Goal: Task Accomplishment & Management: Manage account settings

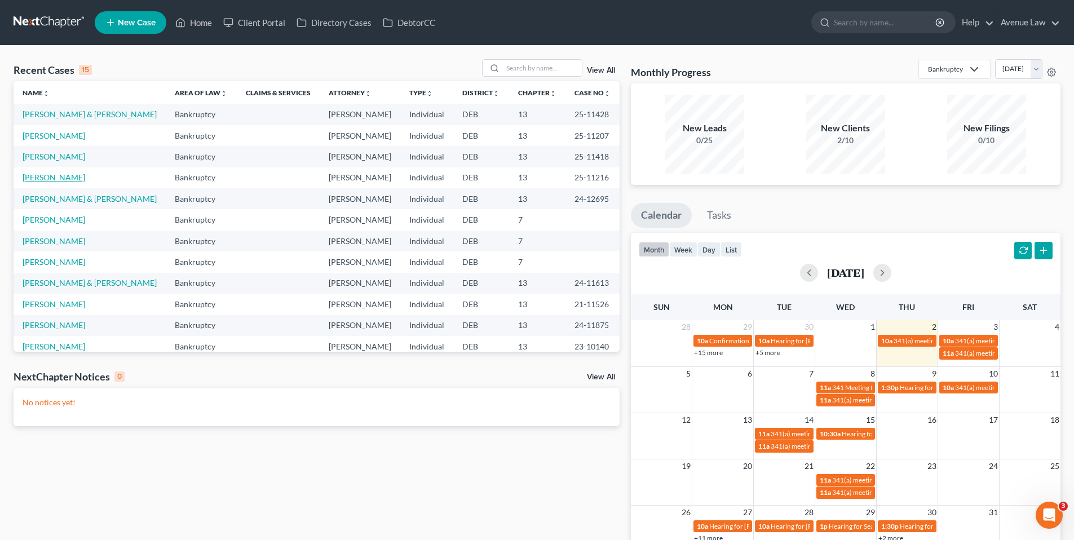
click at [46, 178] on link "[PERSON_NAME]" at bounding box center [54, 178] width 63 height 10
select select "0"
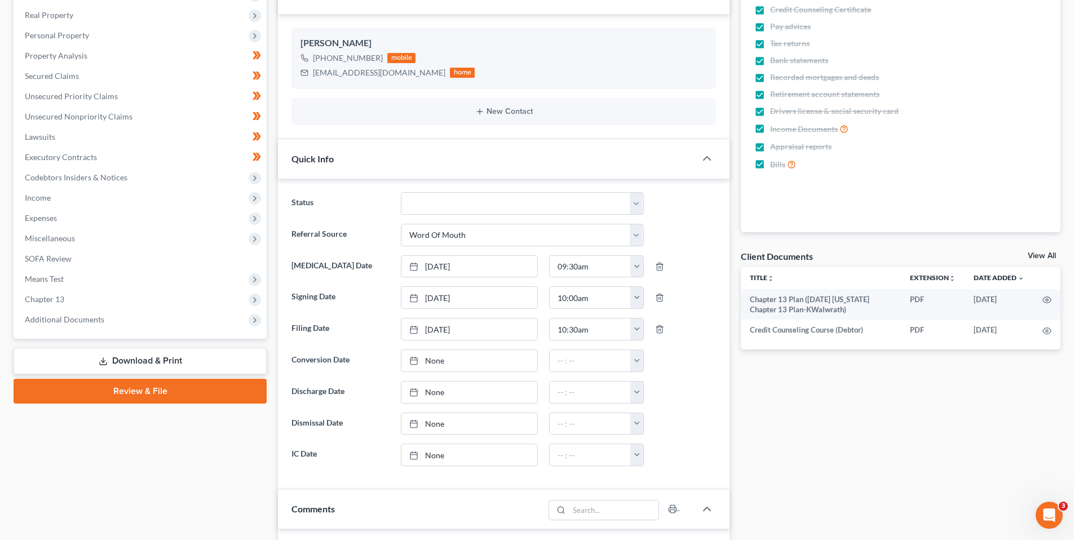
scroll to position [113, 0]
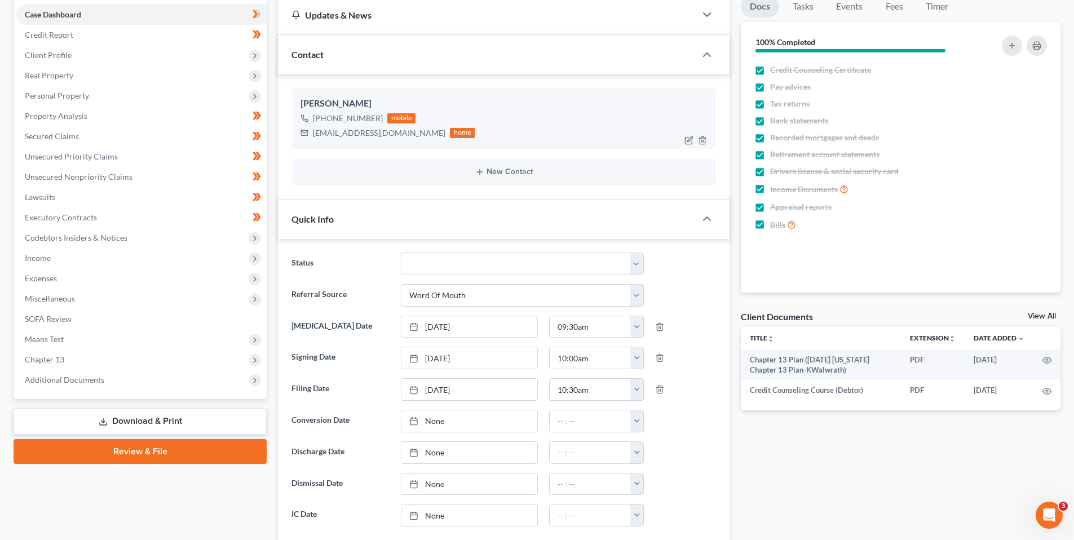
drag, startPoint x: 380, startPoint y: 116, endPoint x: 323, endPoint y: 124, distance: 57.5
click at [323, 124] on div "[PHONE_NUMBER] mobile" at bounding box center [387, 118] width 174 height 15
copy div "[PHONE_NUMBER]"
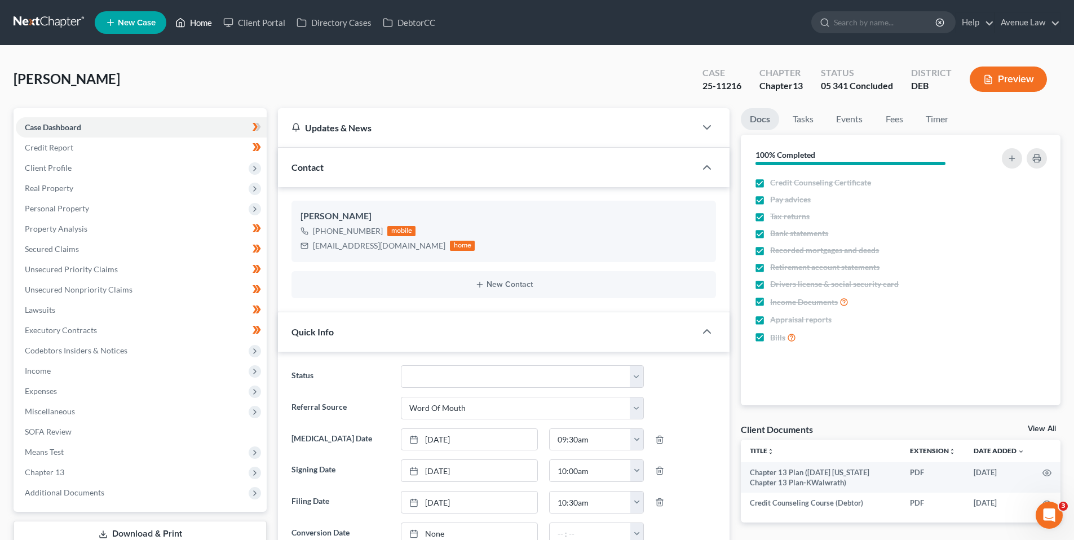
click at [198, 16] on link "Home" at bounding box center [194, 22] width 48 height 20
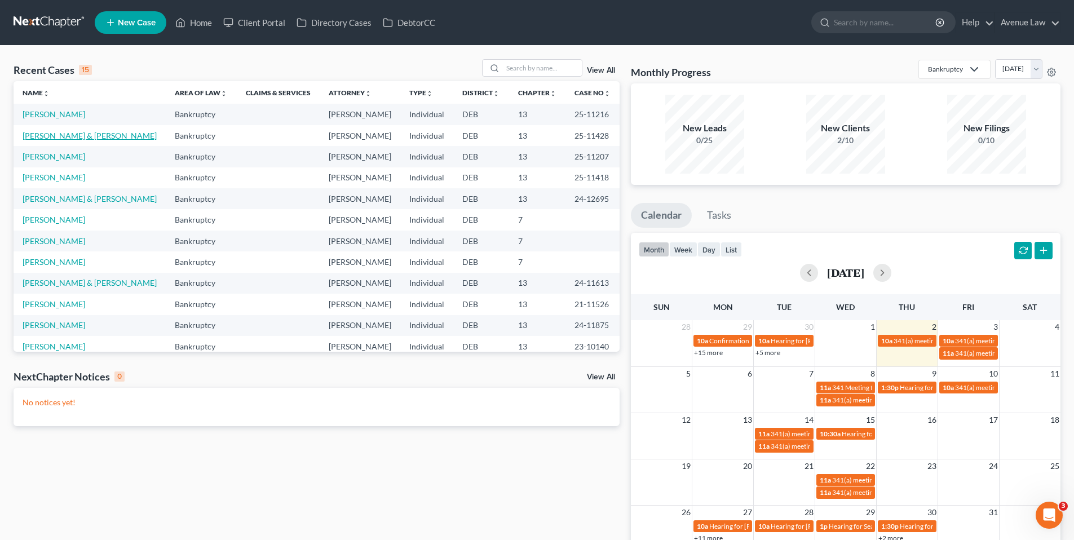
click at [59, 131] on link "[PERSON_NAME] & [PERSON_NAME]" at bounding box center [90, 136] width 134 height 10
select select "0"
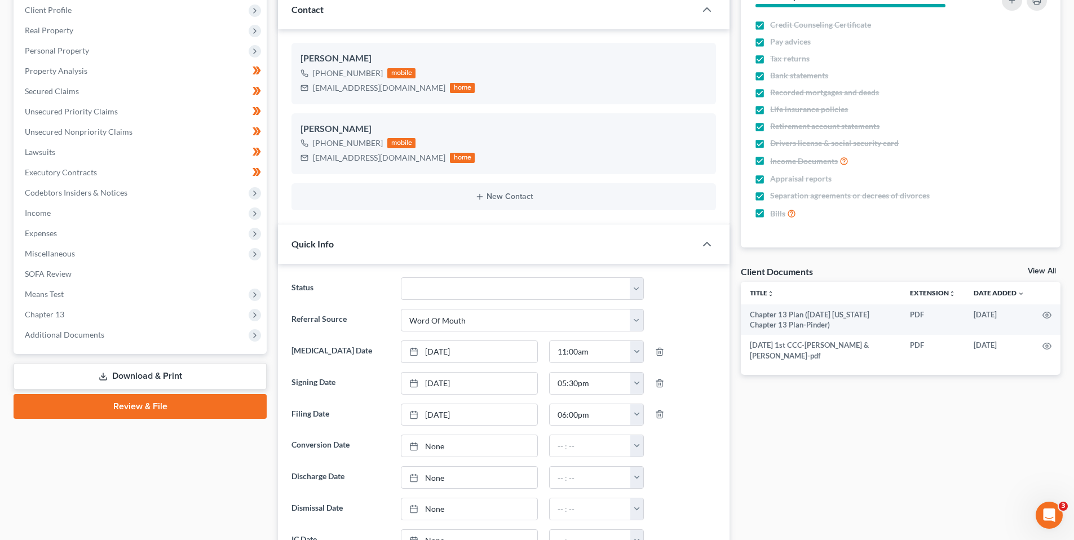
scroll to position [169, 0]
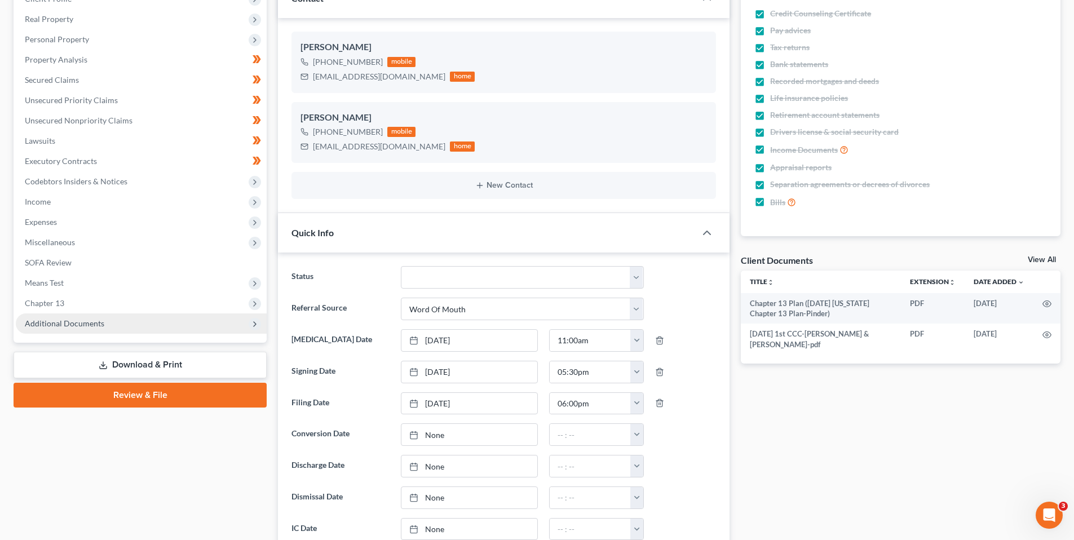
click at [82, 324] on span "Additional Documents" at bounding box center [64, 324] width 79 height 10
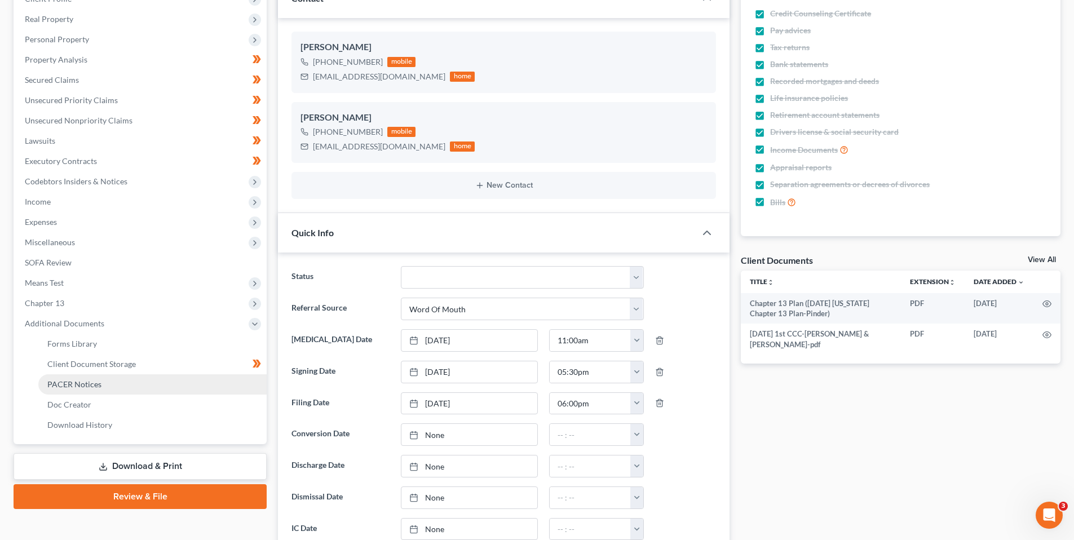
click at [87, 384] on span "PACER Notices" at bounding box center [74, 384] width 54 height 10
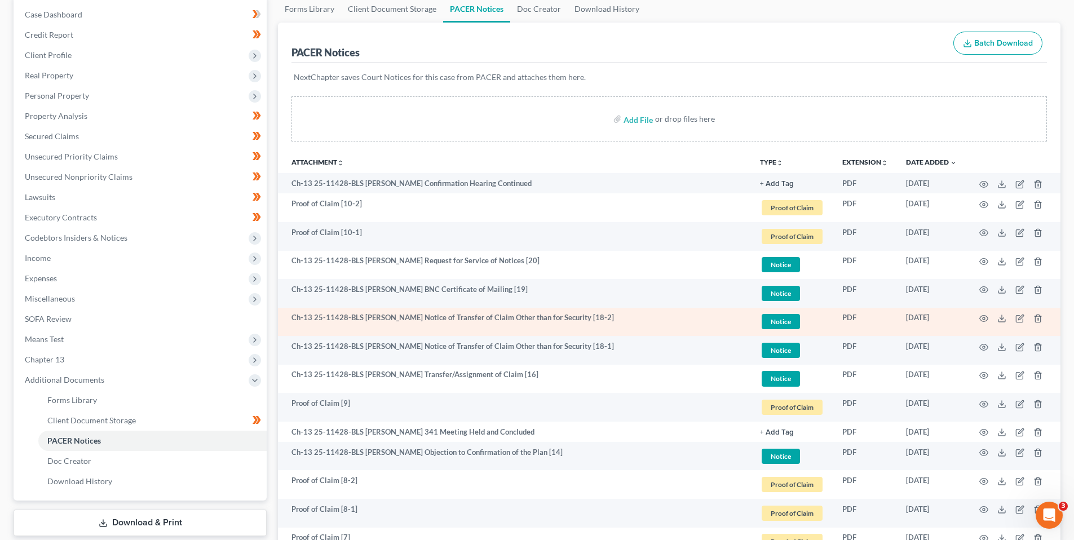
scroll to position [169, 0]
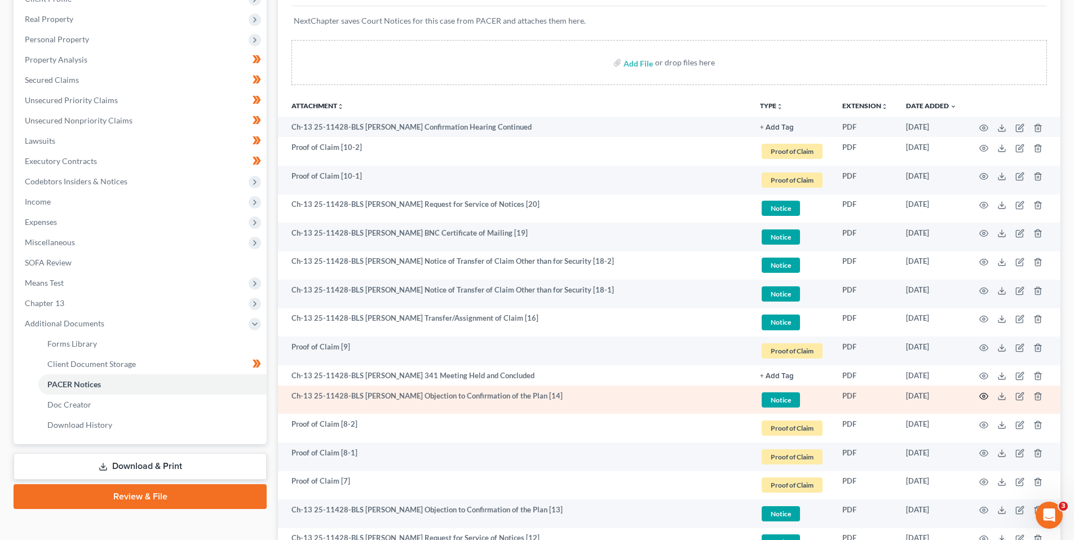
click at [983, 394] on icon "button" at bounding box center [983, 396] width 9 height 9
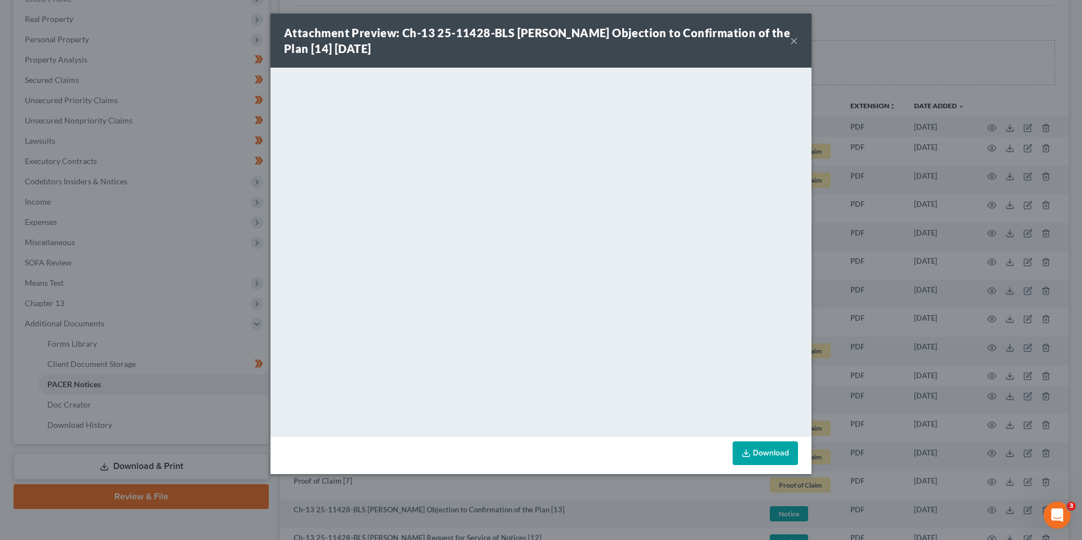
click at [794, 40] on button "×" at bounding box center [794, 41] width 8 height 14
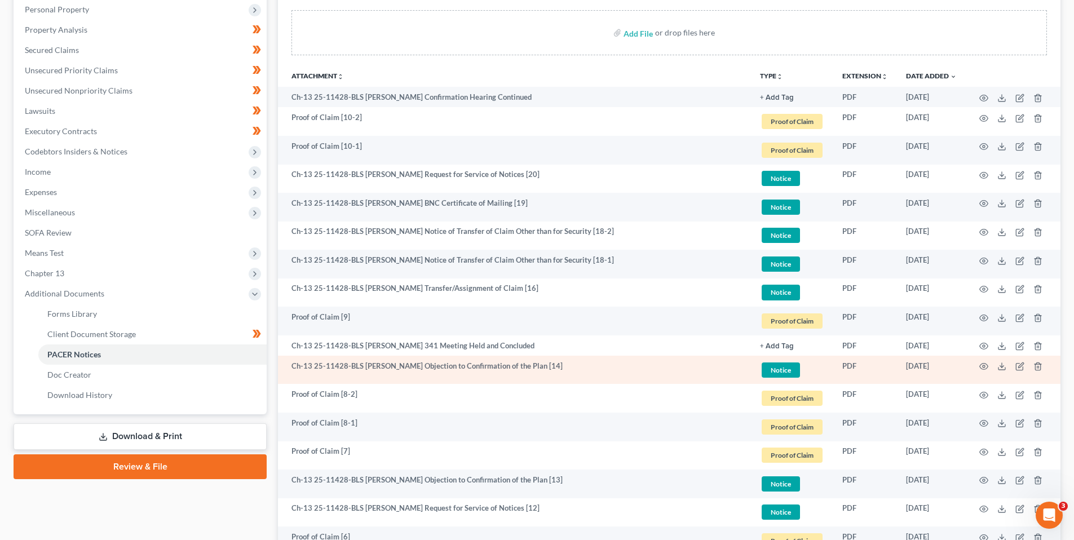
scroll to position [226, 0]
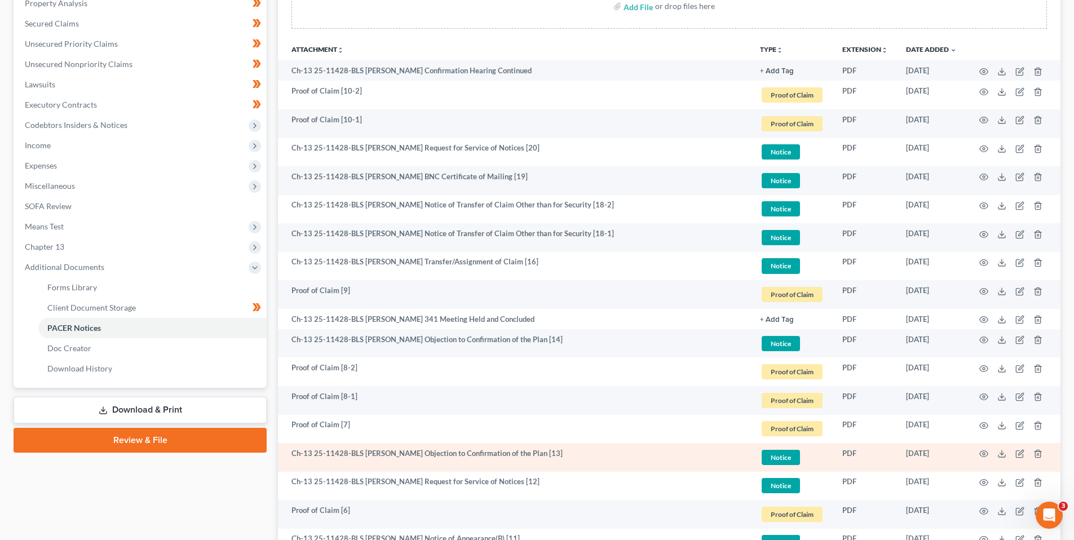
drag, startPoint x: 983, startPoint y: 452, endPoint x: 975, endPoint y: 462, distance: 12.4
click at [973, 469] on td at bounding box center [1013, 457] width 95 height 29
click at [984, 453] on circle "button" at bounding box center [984, 454] width 2 height 2
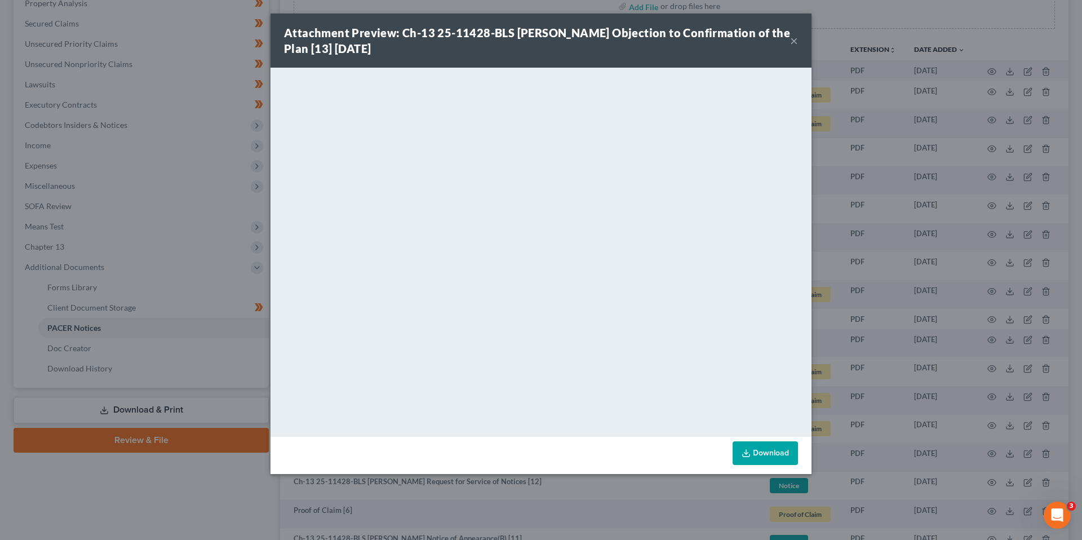
drag, startPoint x: 793, startPoint y: 39, endPoint x: 750, endPoint y: 72, distance: 53.6
click at [793, 39] on button "×" at bounding box center [794, 41] width 8 height 14
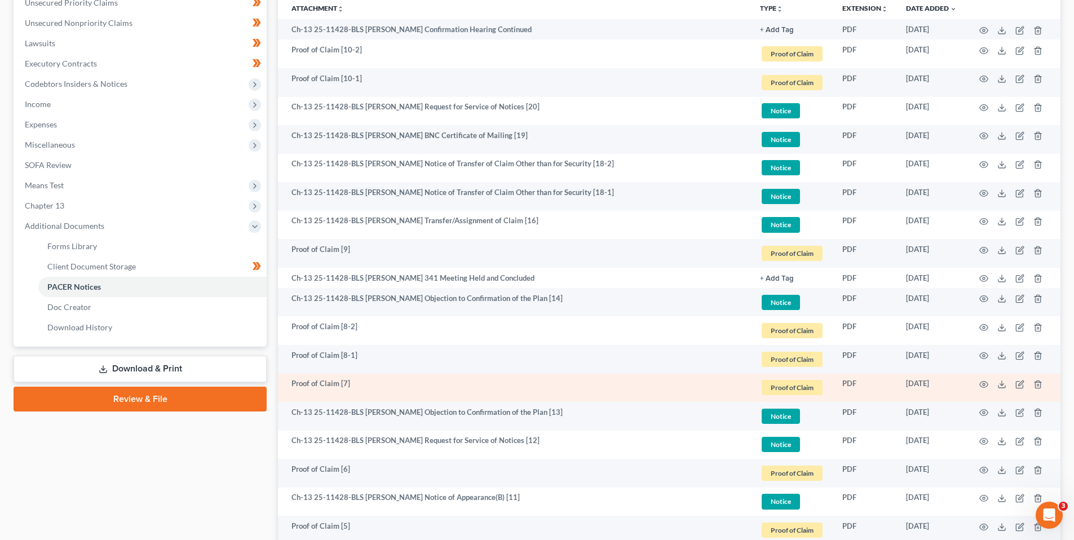
scroll to position [282, 0]
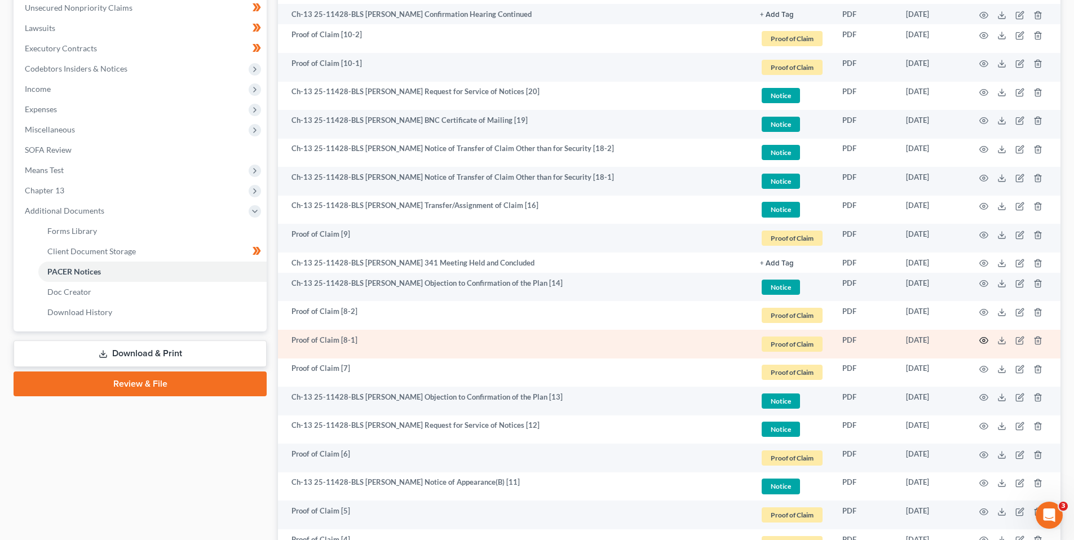
click at [983, 339] on icon "button" at bounding box center [983, 340] width 9 height 9
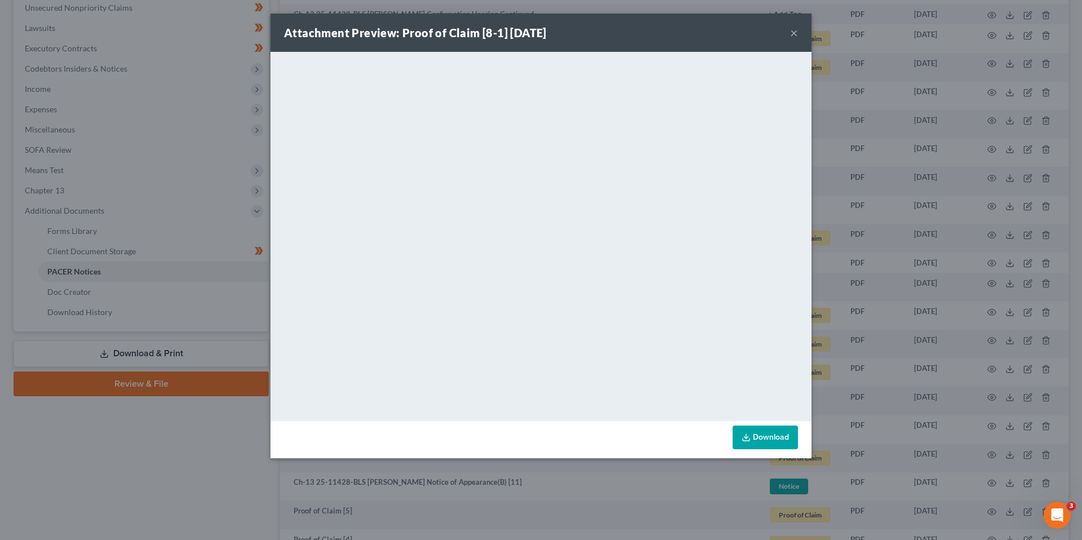
click at [793, 32] on button "×" at bounding box center [794, 33] width 8 height 14
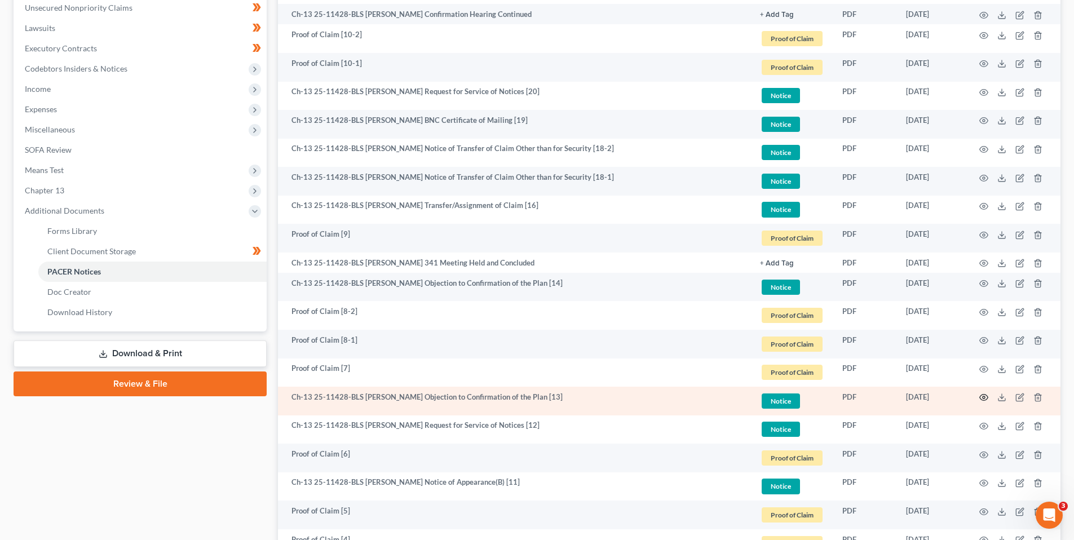
click at [985, 396] on icon "button" at bounding box center [983, 397] width 9 height 9
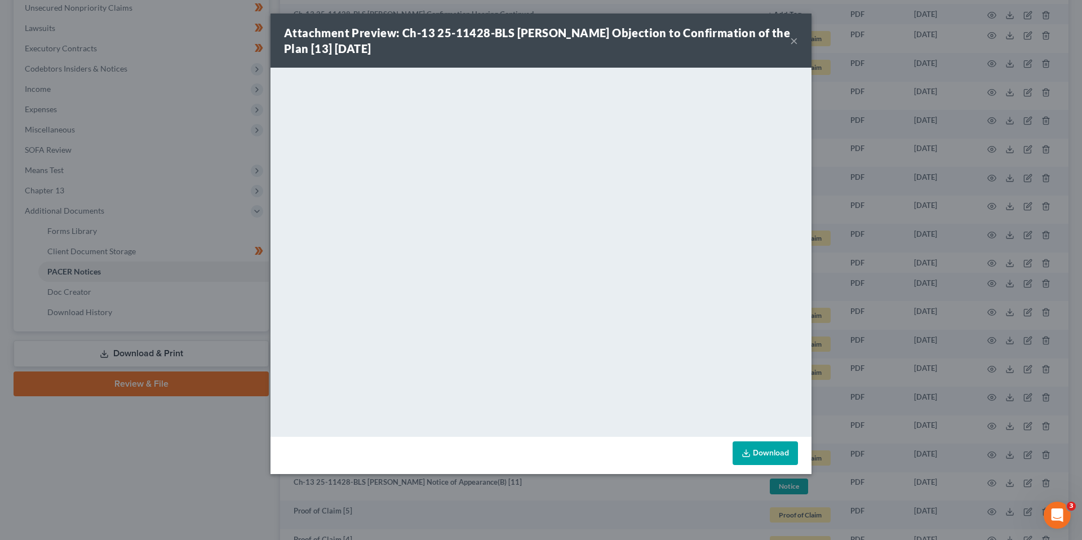
click at [792, 40] on button "×" at bounding box center [794, 41] width 8 height 14
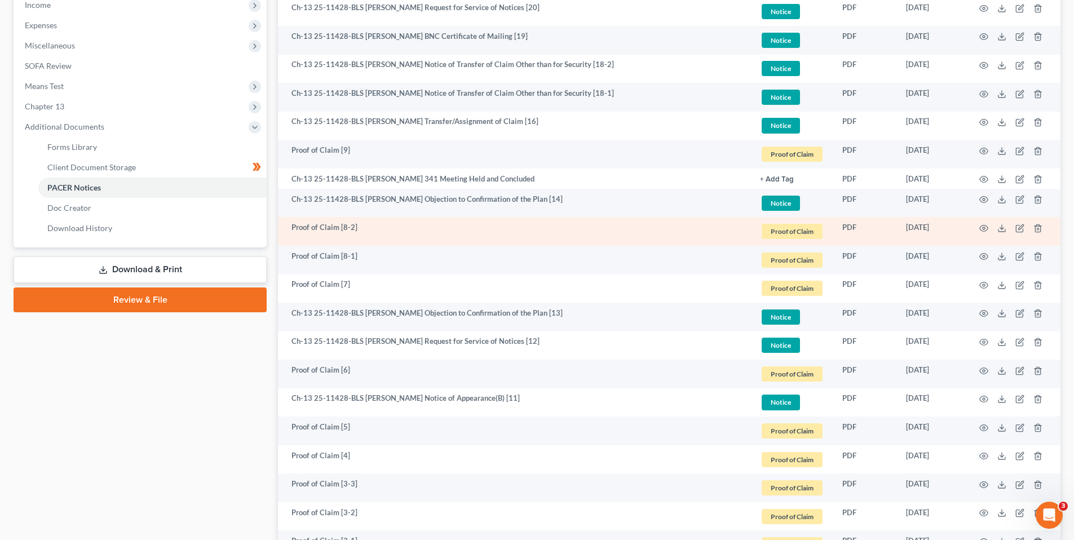
scroll to position [338, 0]
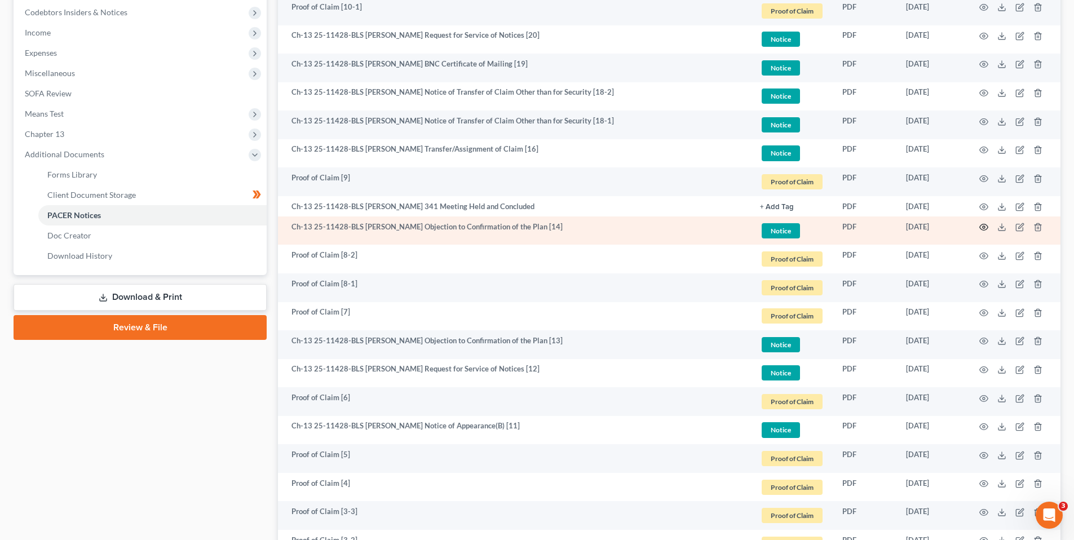
click at [982, 224] on icon "button" at bounding box center [983, 227] width 9 height 9
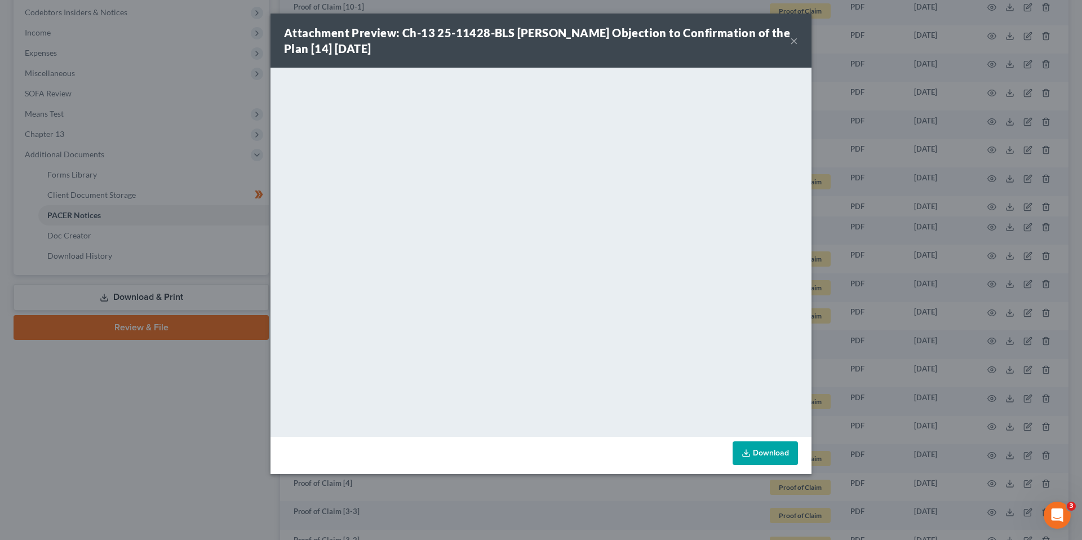
click at [794, 37] on button "×" at bounding box center [794, 41] width 8 height 14
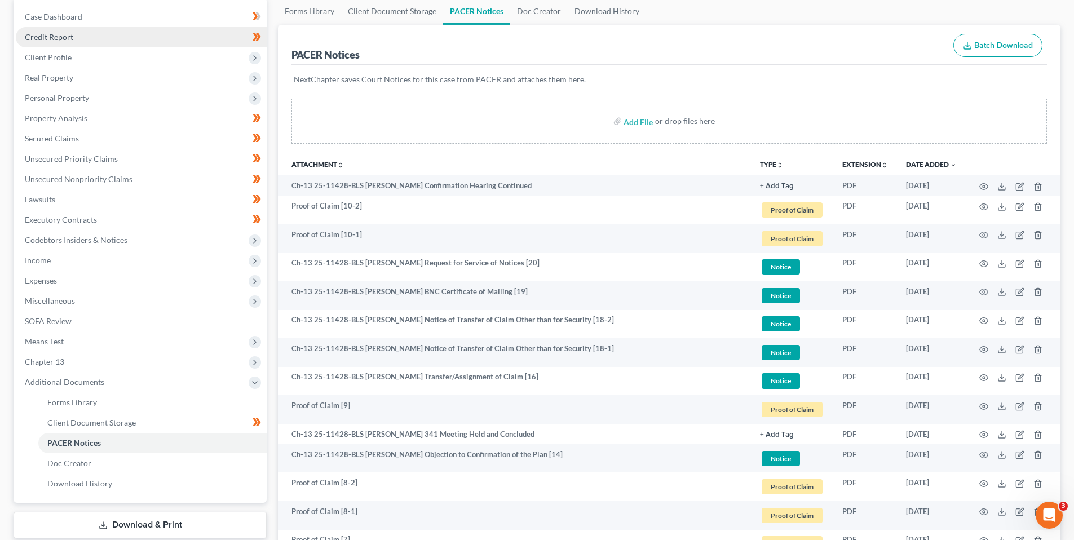
scroll to position [0, 0]
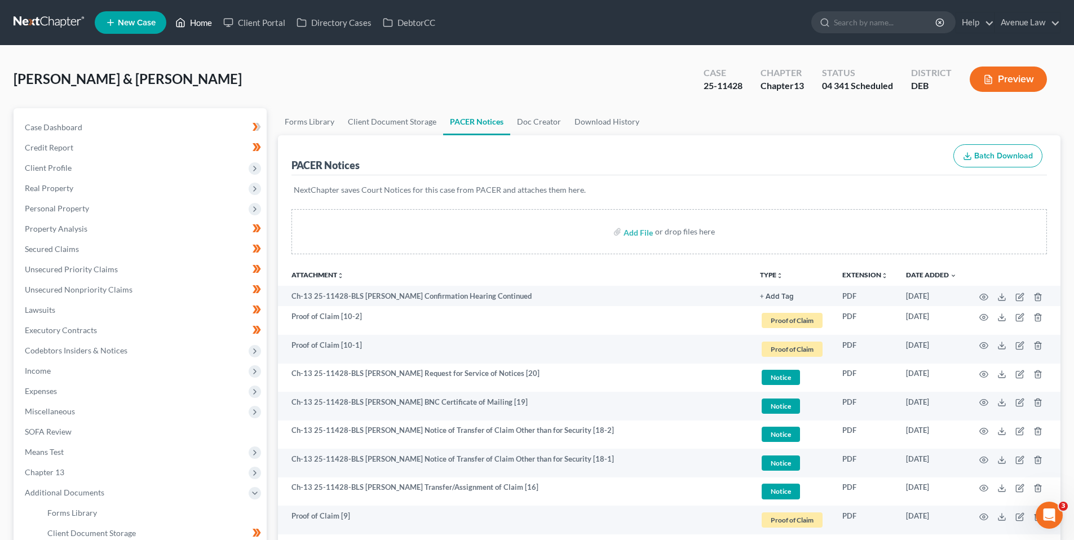
click at [192, 21] on link "Home" at bounding box center [194, 22] width 48 height 20
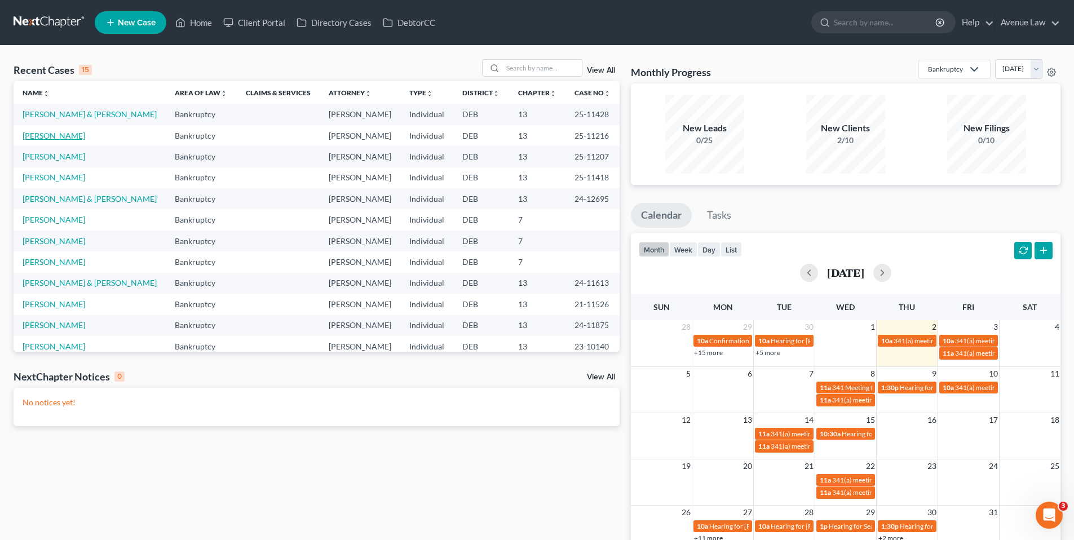
drag, startPoint x: 41, startPoint y: 132, endPoint x: 30, endPoint y: 131, distance: 10.8
click at [41, 132] on link "[PERSON_NAME]" at bounding box center [54, 136] width 63 height 10
select select "0"
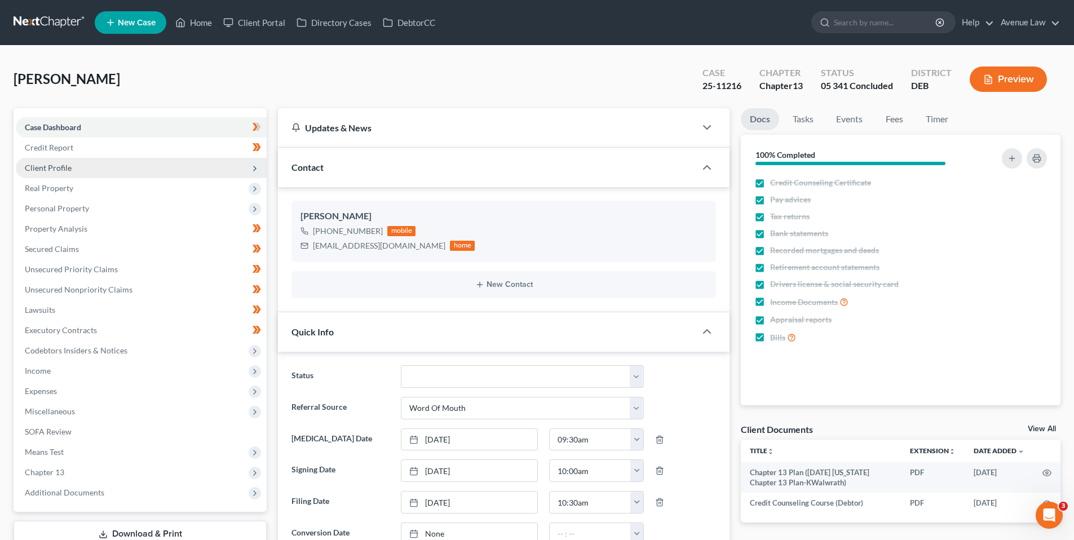
drag, startPoint x: 50, startPoint y: 163, endPoint x: 54, endPoint y: 172, distance: 9.1
click at [50, 163] on span "Client Profile" at bounding box center [48, 168] width 47 height 10
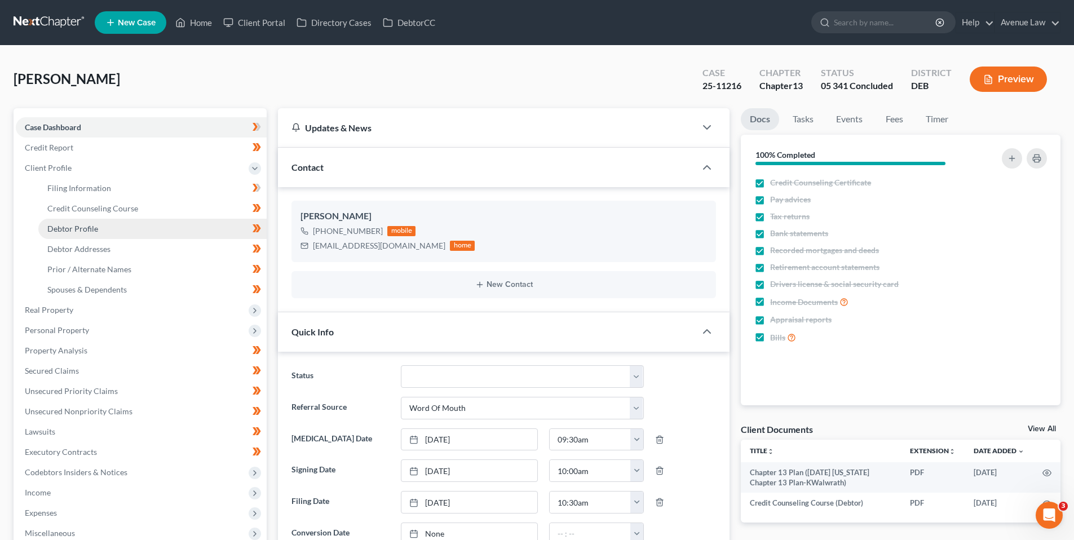
click at [67, 224] on span "Debtor Profile" at bounding box center [72, 229] width 51 height 10
select select "4"
select select "0"
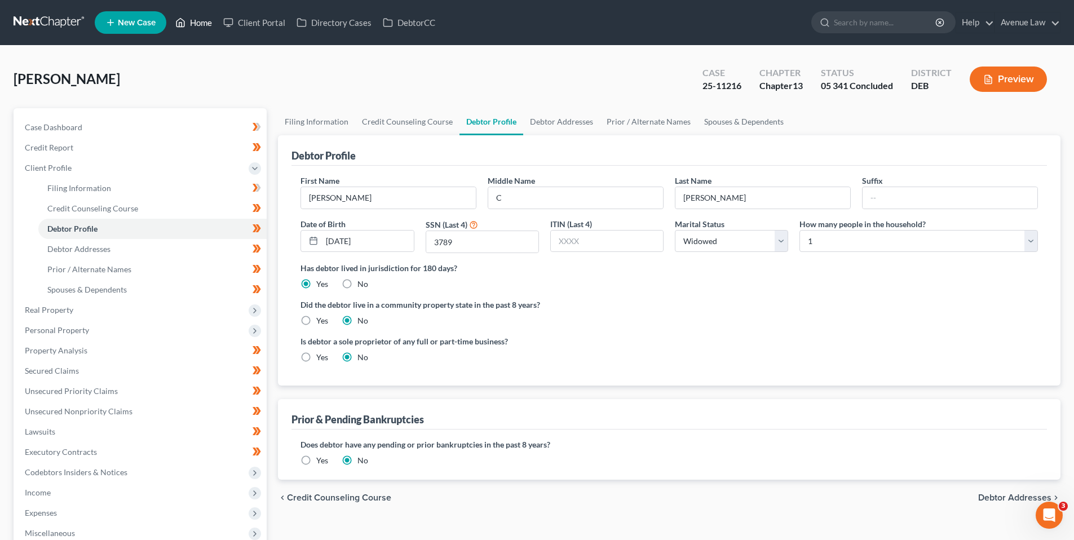
click at [198, 21] on link "Home" at bounding box center [194, 22] width 48 height 20
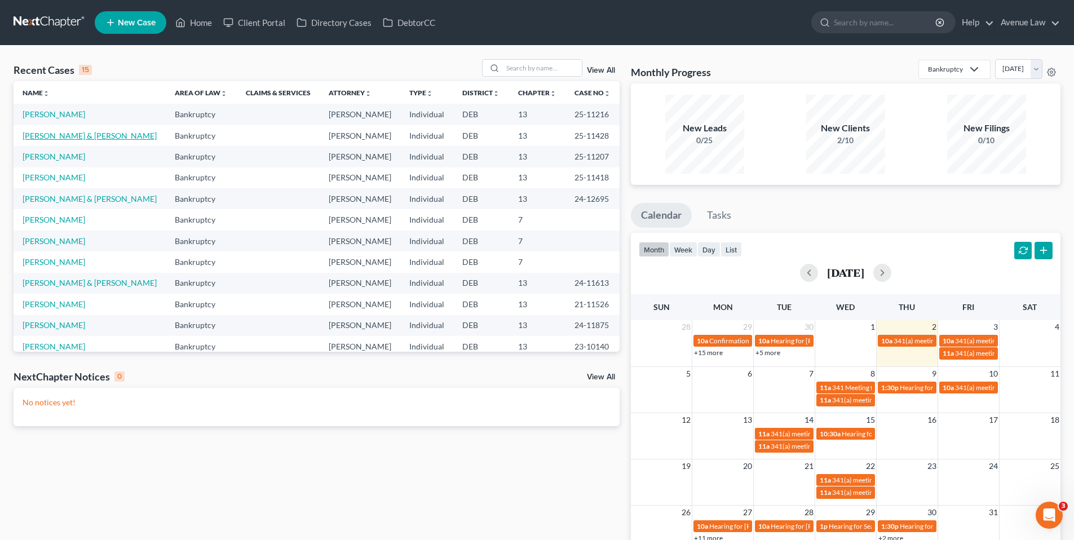
click at [94, 135] on link "[PERSON_NAME] & [PERSON_NAME]" at bounding box center [90, 136] width 134 height 10
click at [94, 134] on link "[PERSON_NAME] & [PERSON_NAME]" at bounding box center [90, 136] width 134 height 10
select select "0"
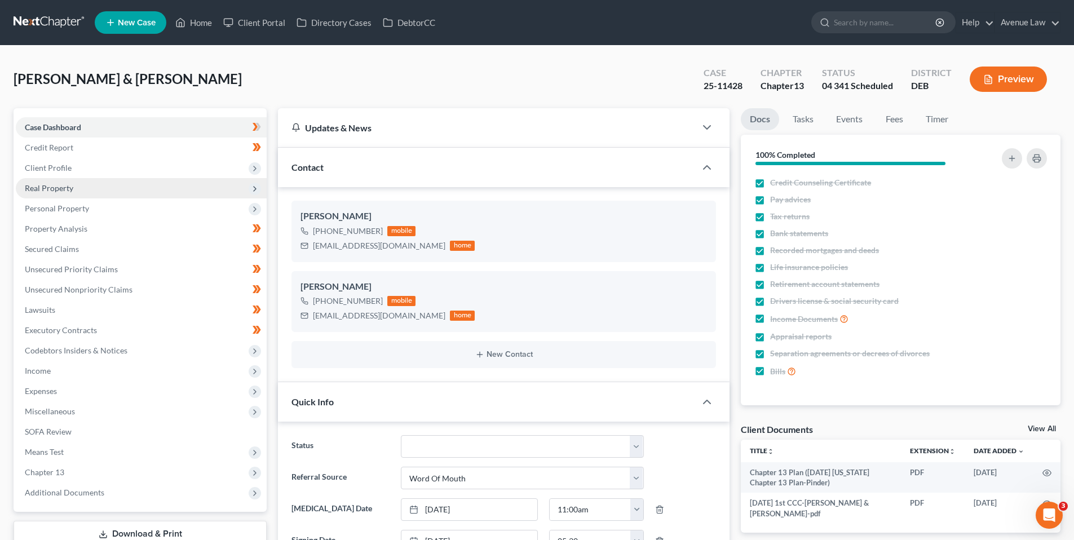
click at [63, 170] on span "Client Profile" at bounding box center [48, 168] width 47 height 10
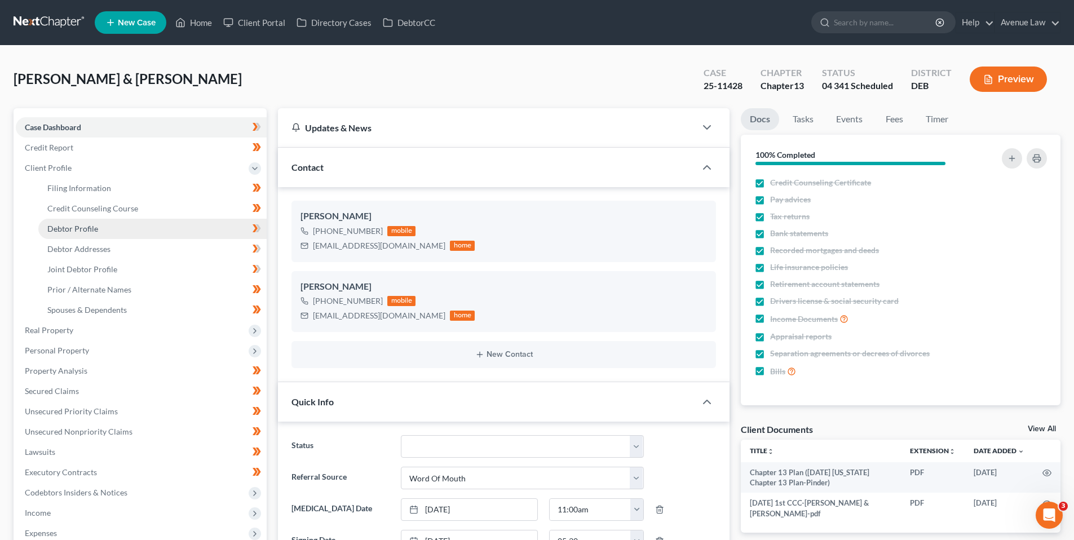
click at [78, 226] on span "Debtor Profile" at bounding box center [72, 229] width 51 height 10
select select "1"
select select "4"
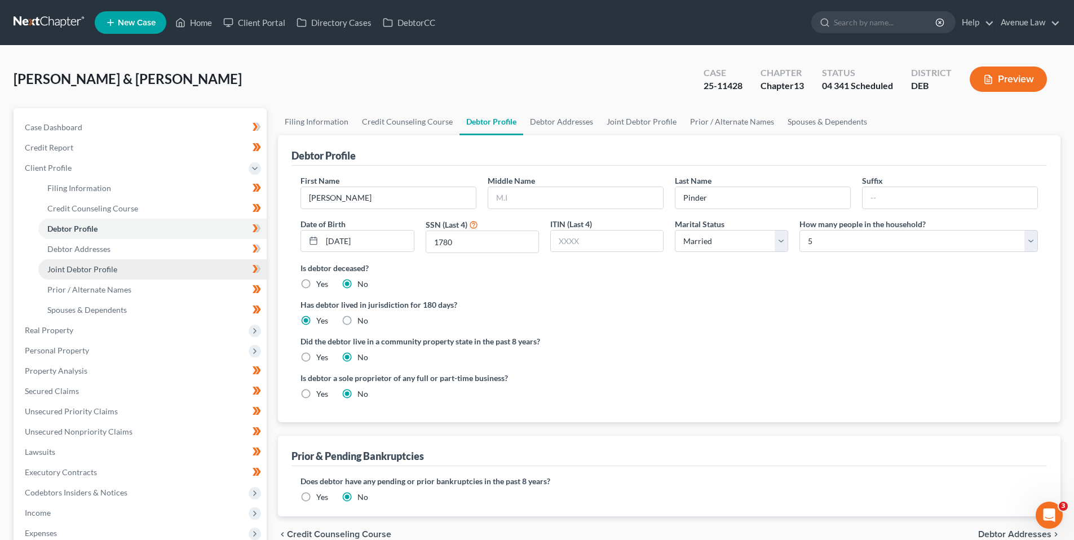
click at [77, 268] on span "Joint Debtor Profile" at bounding box center [82, 269] width 70 height 10
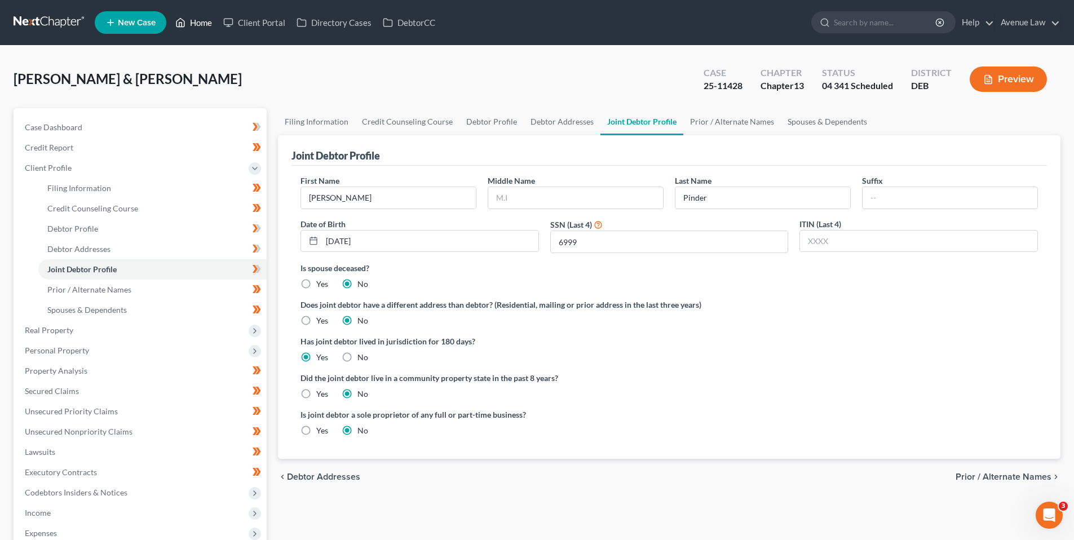
click at [189, 23] on link "Home" at bounding box center [194, 22] width 48 height 20
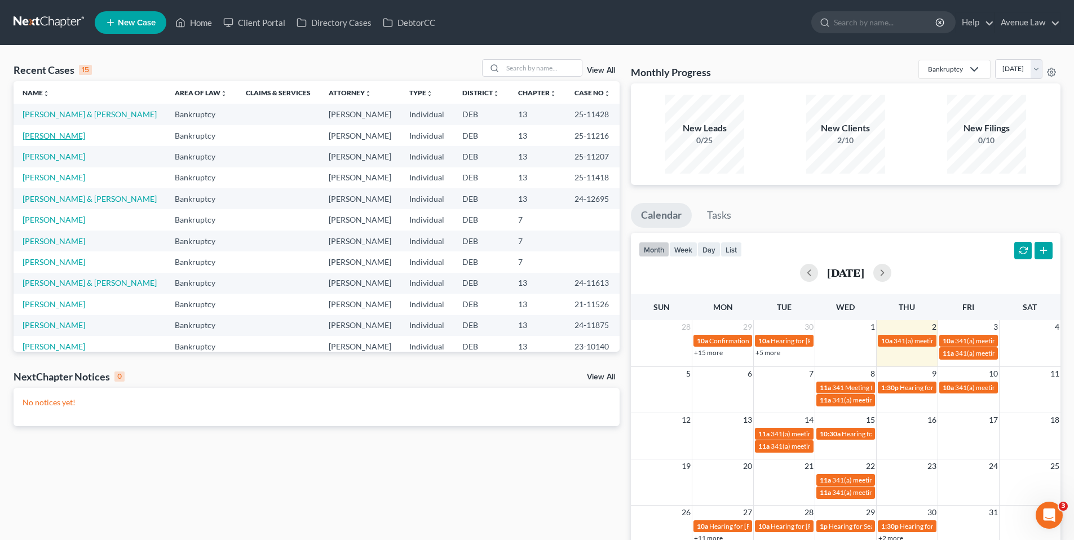
click at [54, 136] on link "[PERSON_NAME]" at bounding box center [54, 136] width 63 height 10
select select "0"
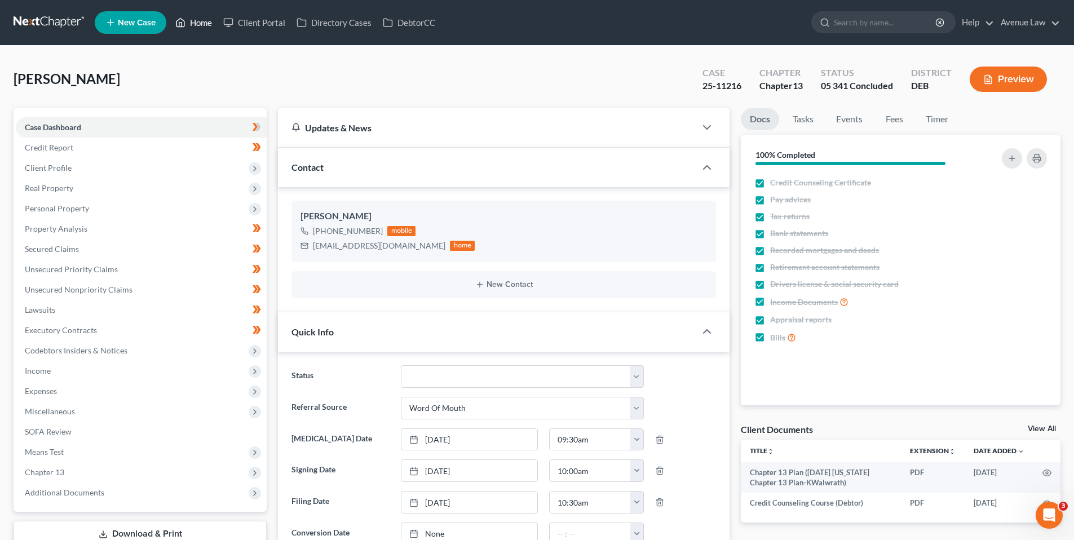
drag, startPoint x: 202, startPoint y: 17, endPoint x: 187, endPoint y: 20, distance: 15.5
click at [202, 17] on link "Home" at bounding box center [194, 22] width 48 height 20
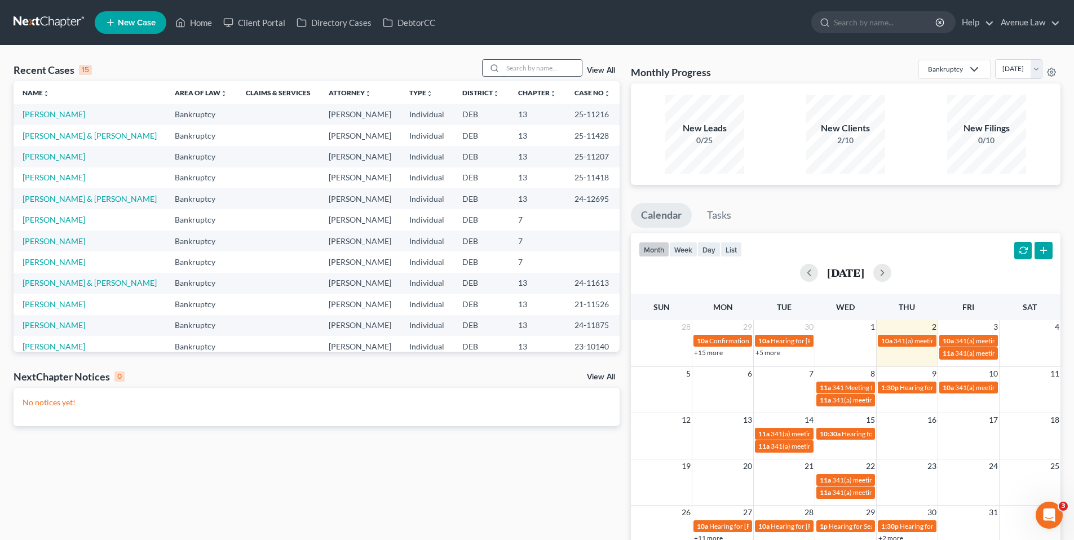
click at [541, 69] on input "search" at bounding box center [542, 68] width 79 height 16
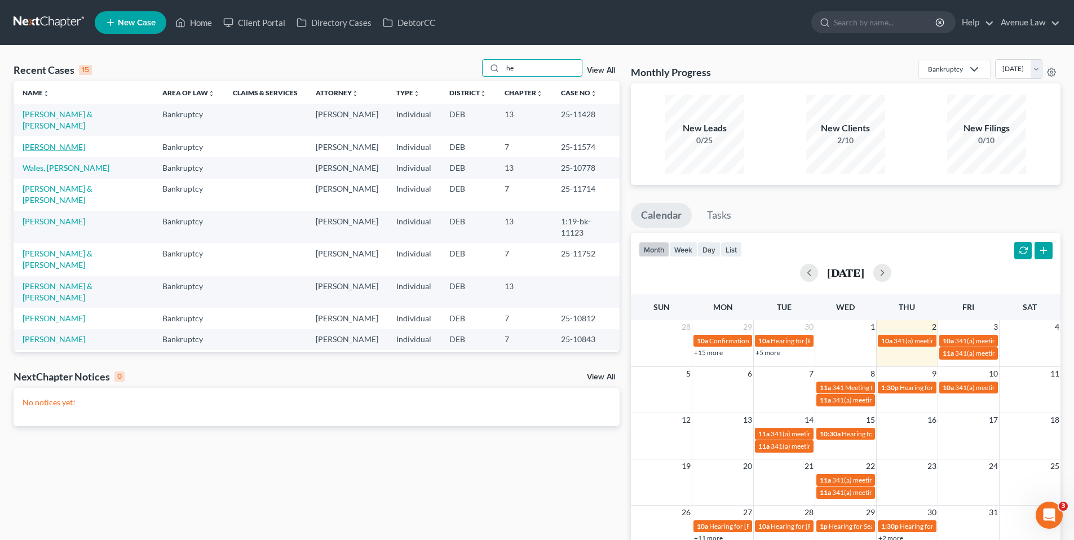
type input "he"
click at [69, 147] on link "[PERSON_NAME]" at bounding box center [54, 147] width 63 height 10
select select "0"
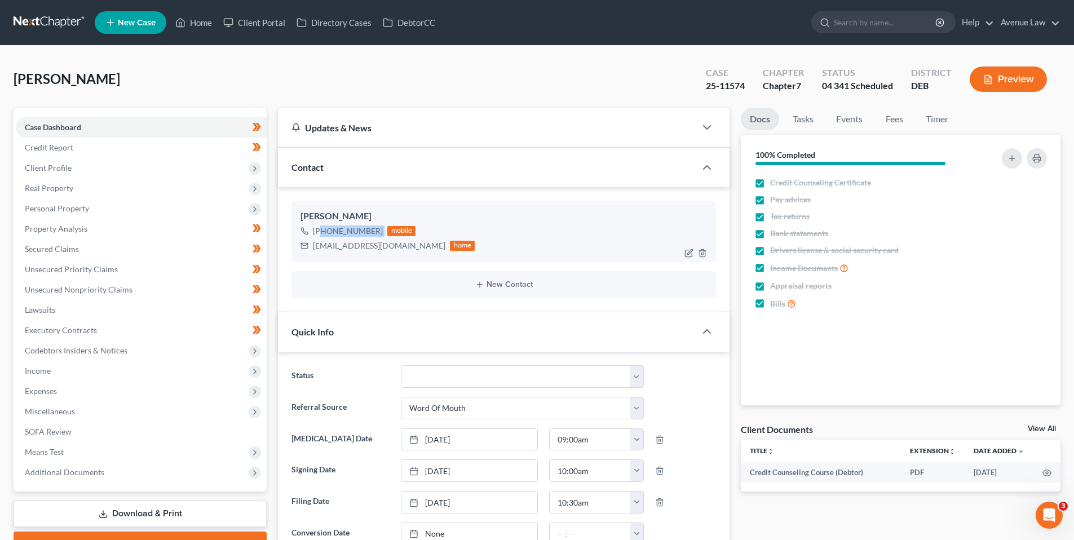
drag, startPoint x: 381, startPoint y: 228, endPoint x: 330, endPoint y: 231, distance: 50.8
click at [322, 231] on div "[PHONE_NUMBER] mobile" at bounding box center [387, 231] width 174 height 15
copy div "[PHONE_NUMBER]"
click at [69, 327] on span "Executory Contracts" at bounding box center [61, 330] width 72 height 10
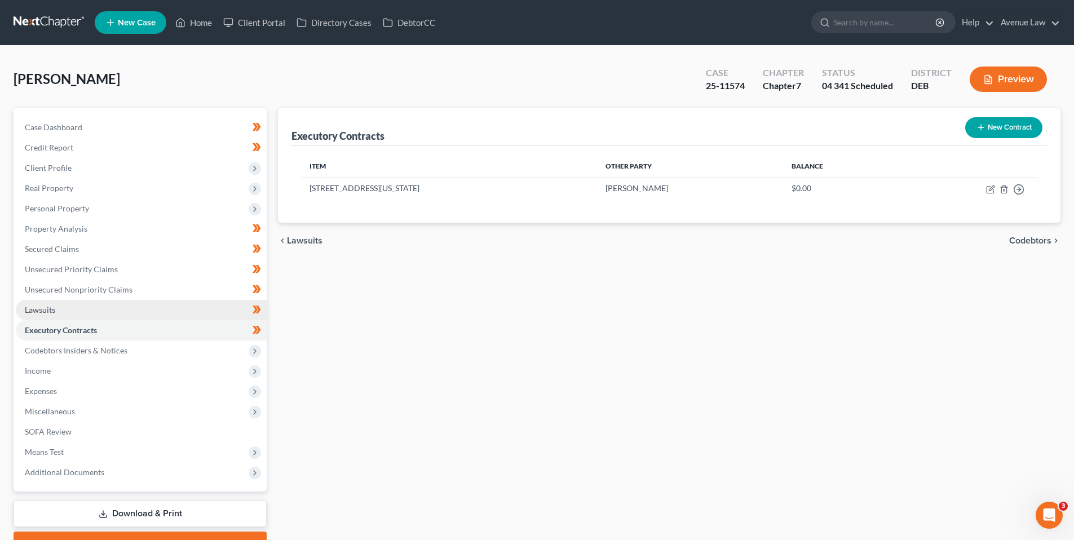
click at [43, 307] on span "Lawsuits" at bounding box center [40, 310] width 30 height 10
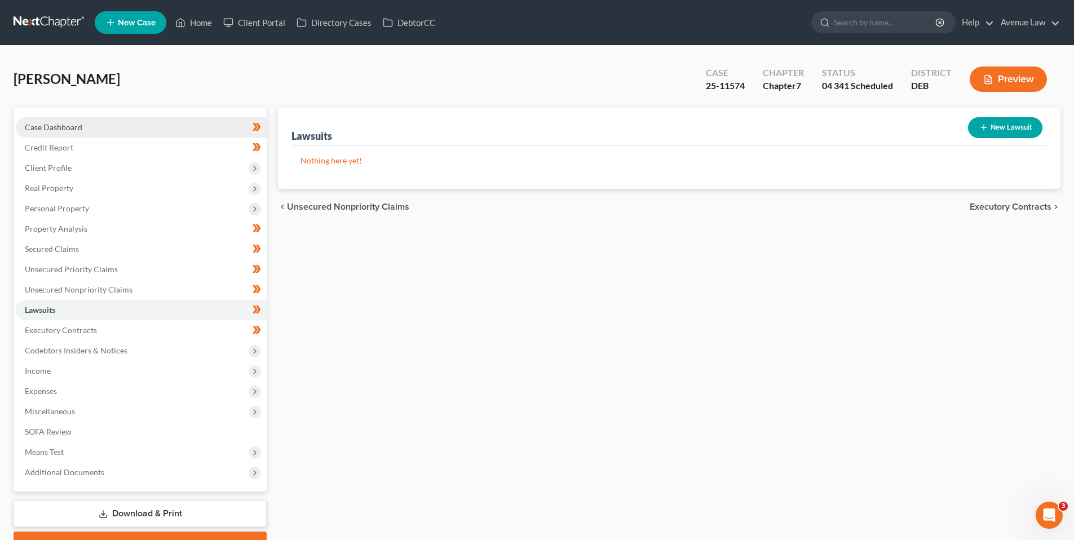
click at [64, 123] on span "Case Dashboard" at bounding box center [54, 127] width 58 height 10
select select "0"
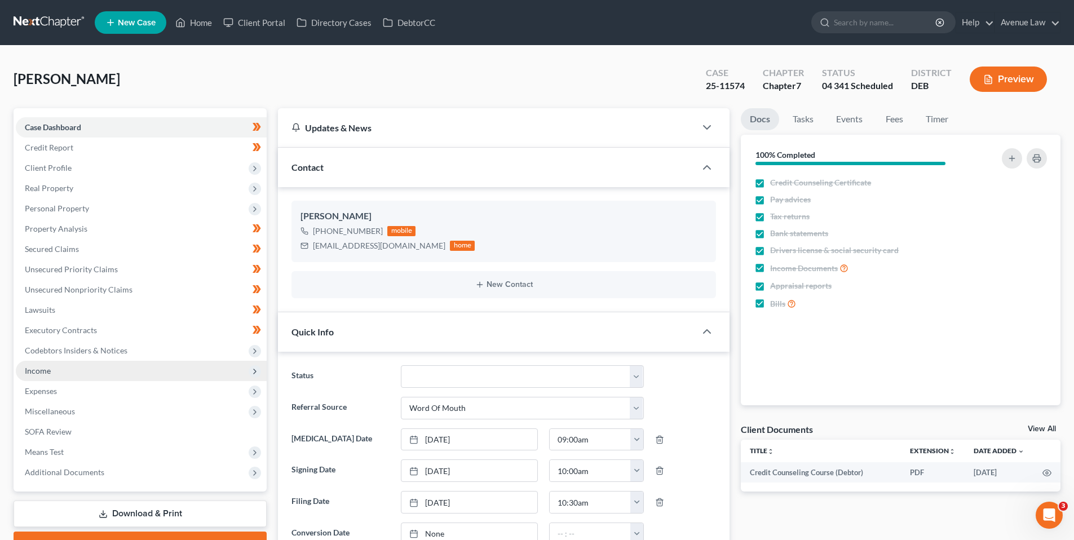
click at [48, 367] on span "Income" at bounding box center [38, 371] width 26 height 10
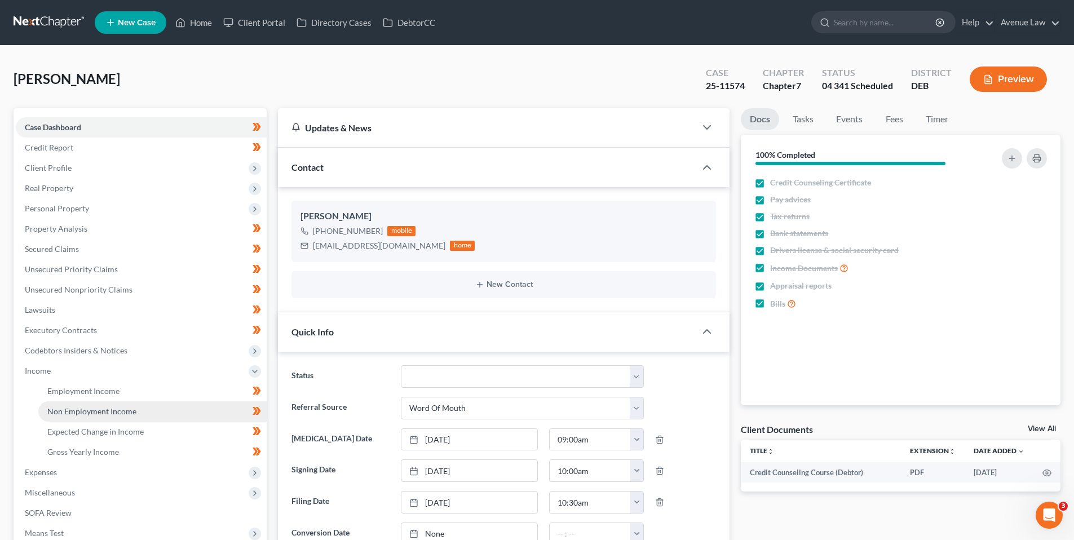
click at [90, 409] on span "Non Employment Income" at bounding box center [91, 411] width 89 height 10
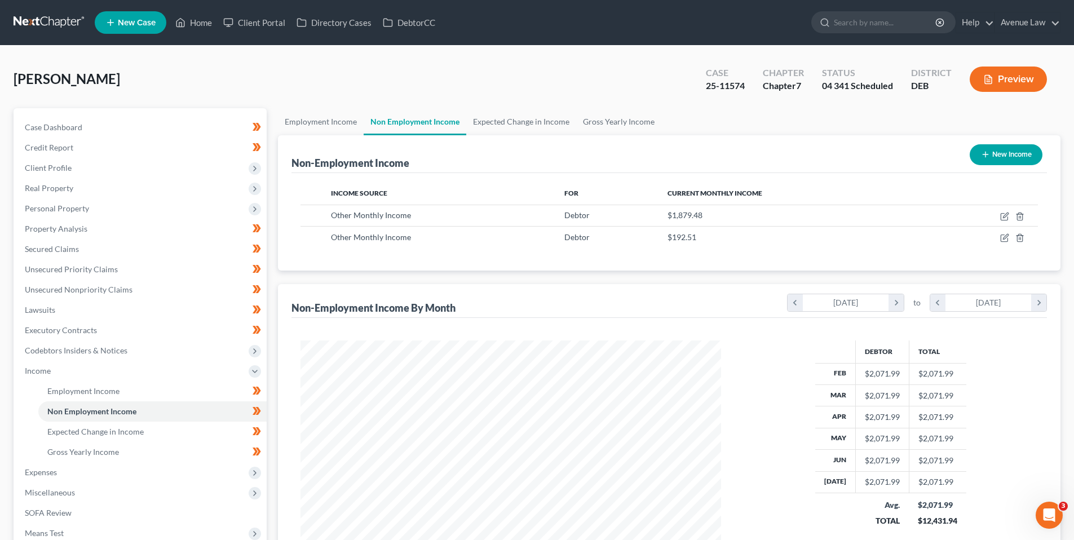
scroll to position [210, 443]
click at [77, 125] on span "Case Dashboard" at bounding box center [54, 127] width 58 height 10
select select "0"
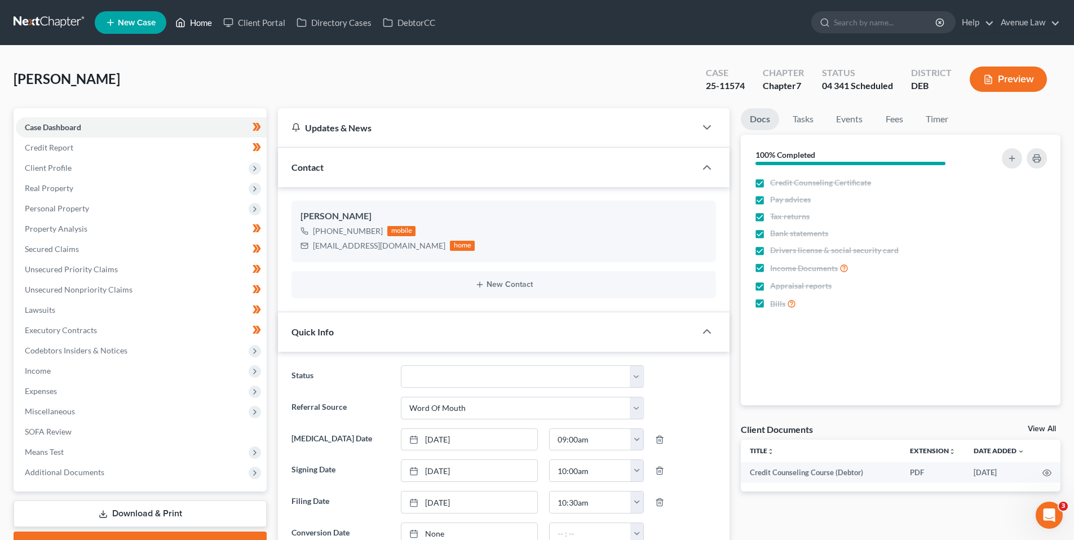
click at [193, 23] on link "Home" at bounding box center [194, 22] width 48 height 20
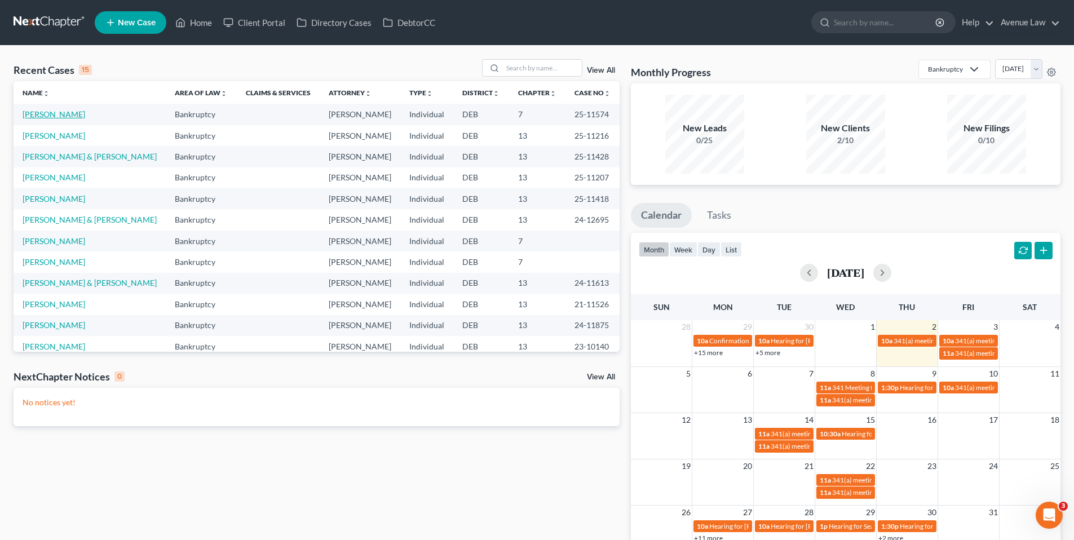
click at [51, 113] on link "[PERSON_NAME]" at bounding box center [54, 114] width 63 height 10
select select "0"
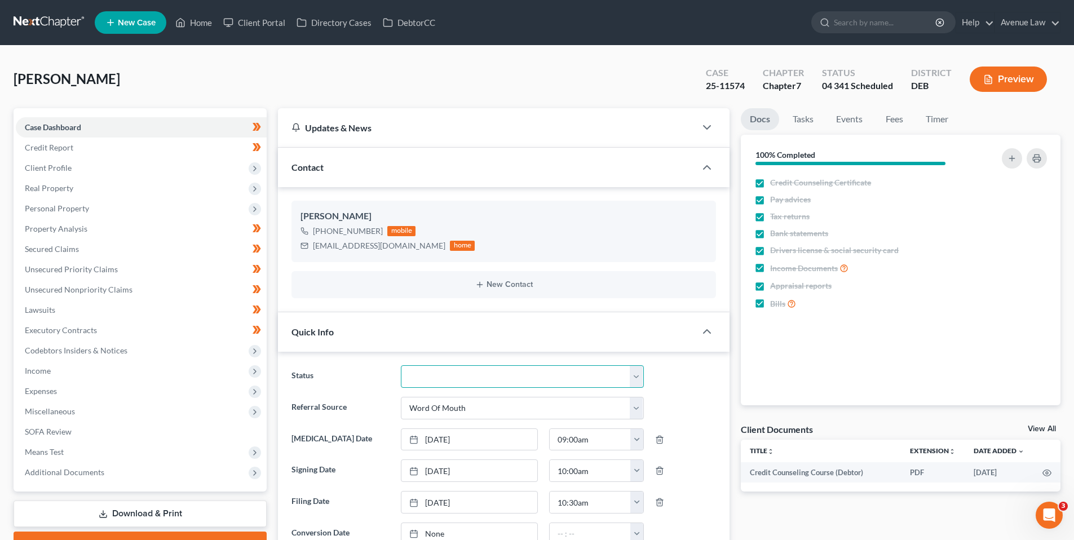
click at [503, 377] on select "01 Data Entry 02 Ready for Review and File 03 Filed 04 341 Scheduled 05 341 Con…" at bounding box center [522, 376] width 243 height 23
select select "4"
click at [401, 365] on select "01 Data Entry 02 Ready for Review and File 03 Filed 04 341 Scheduled 05 341 Con…" at bounding box center [522, 376] width 243 height 23
click at [202, 19] on link "Home" at bounding box center [194, 22] width 48 height 20
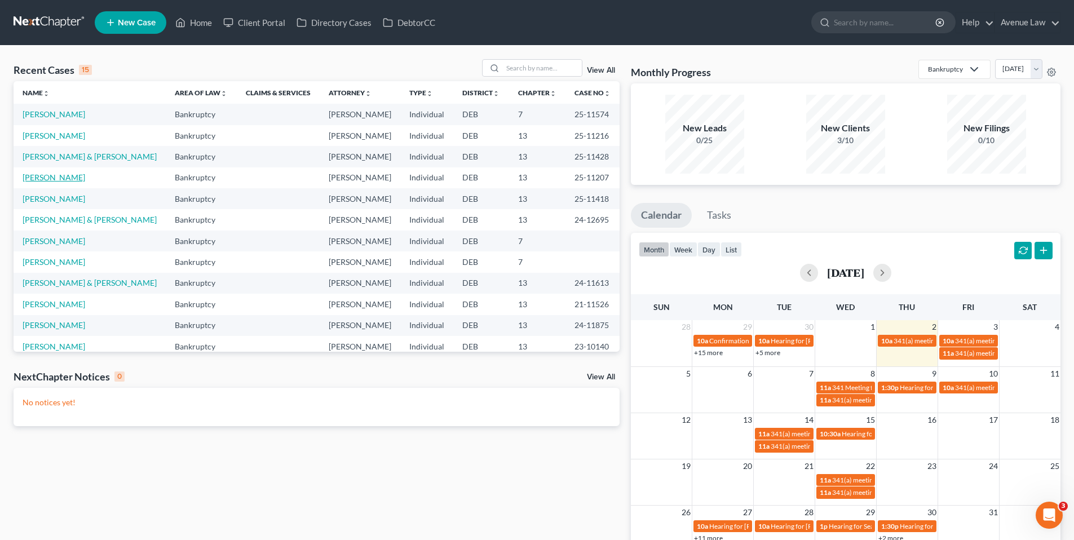
click at [61, 176] on link "[PERSON_NAME]" at bounding box center [54, 178] width 63 height 10
select select "0"
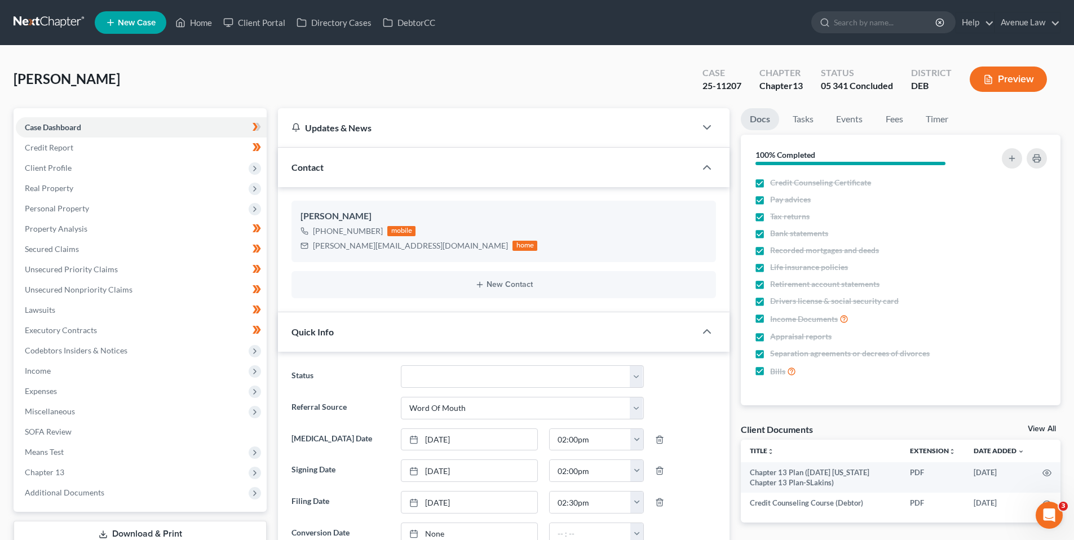
scroll to position [224, 0]
drag, startPoint x: 60, startPoint y: 471, endPoint x: 86, endPoint y: 481, distance: 28.4
click at [61, 471] on span "Chapter 13" at bounding box center [44, 472] width 39 height 10
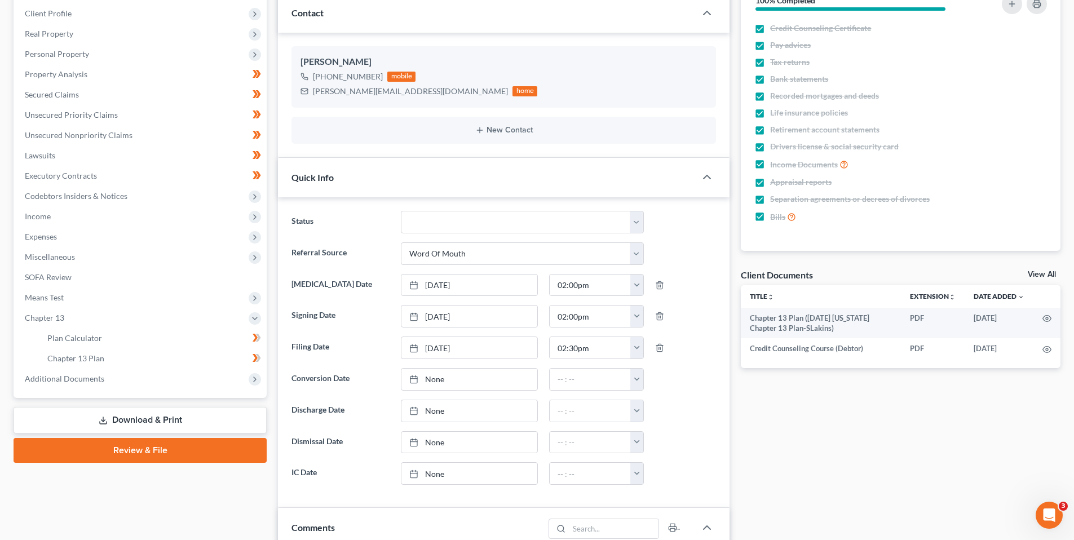
scroll to position [169, 0]
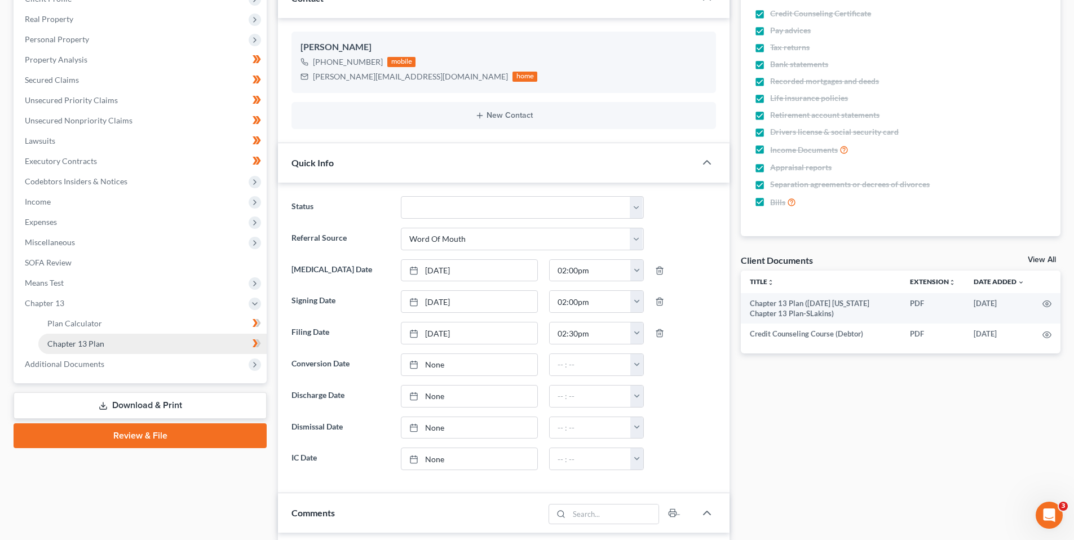
click at [85, 342] on span "Chapter 13 Plan" at bounding box center [75, 344] width 57 height 10
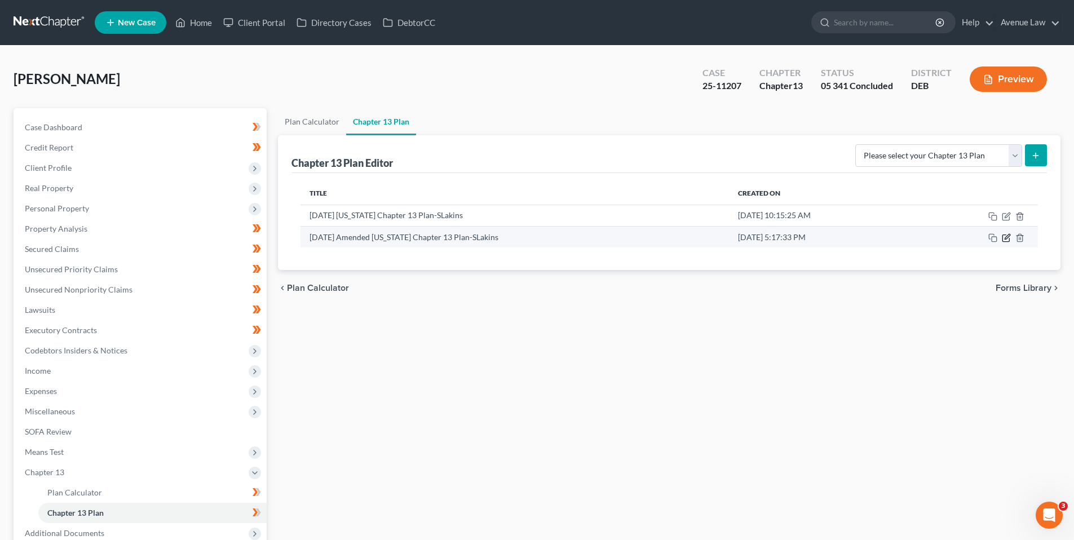
click at [1005, 236] on icon "button" at bounding box center [1006, 237] width 9 height 9
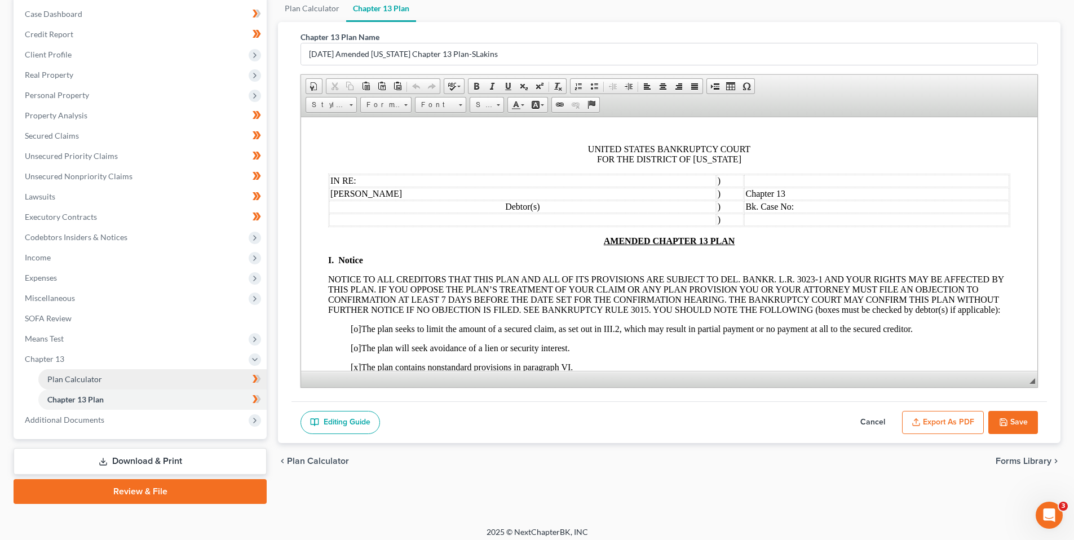
scroll to position [120, 0]
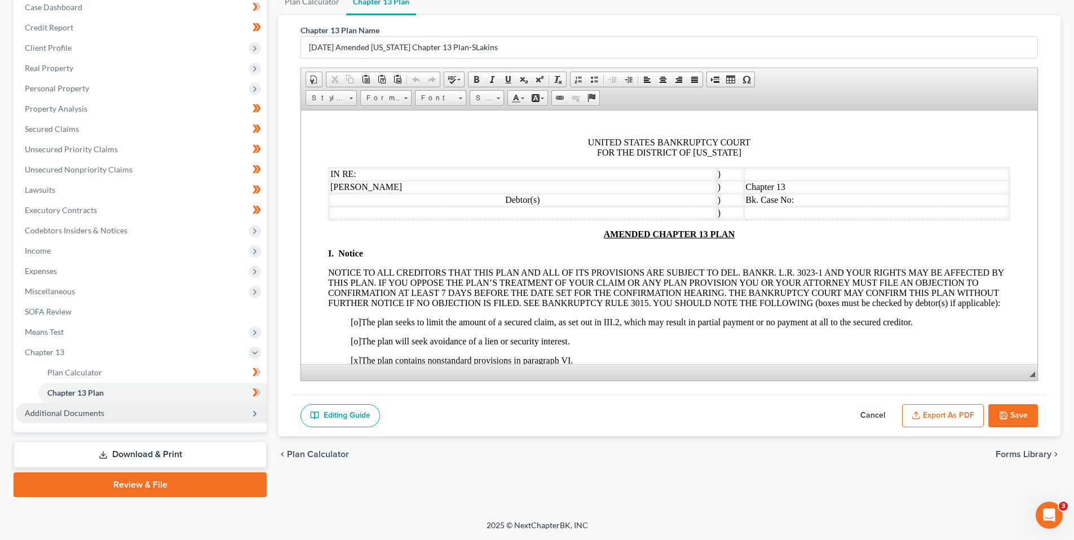
click at [68, 409] on span "Additional Documents" at bounding box center [64, 413] width 79 height 10
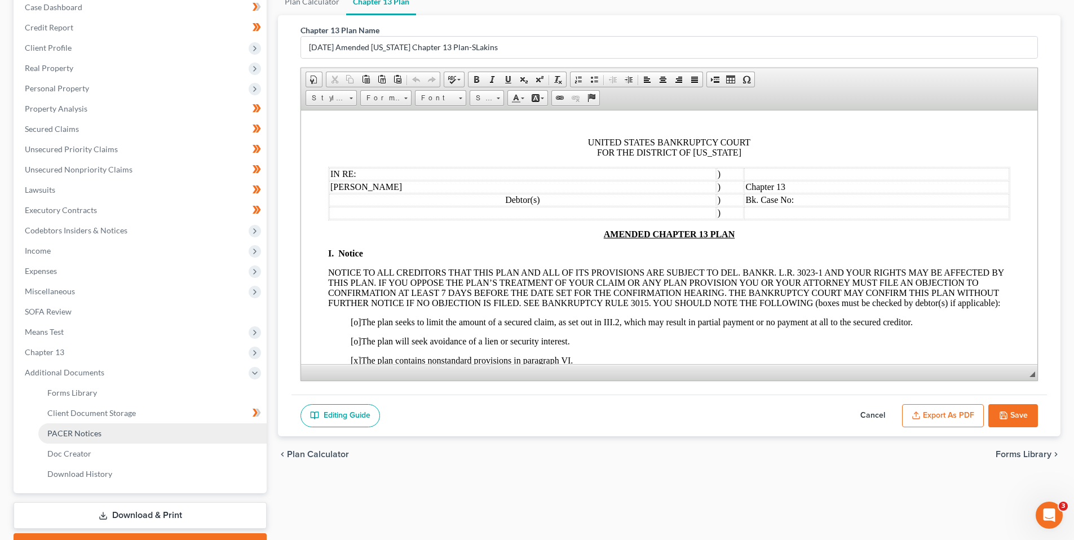
click at [81, 430] on span "PACER Notices" at bounding box center [74, 433] width 54 height 10
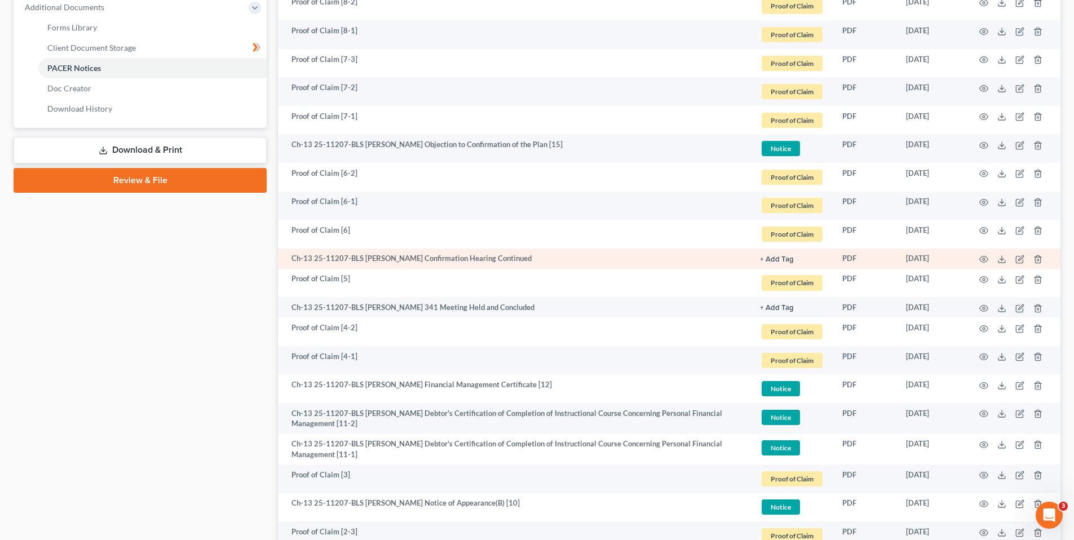
scroll to position [507, 0]
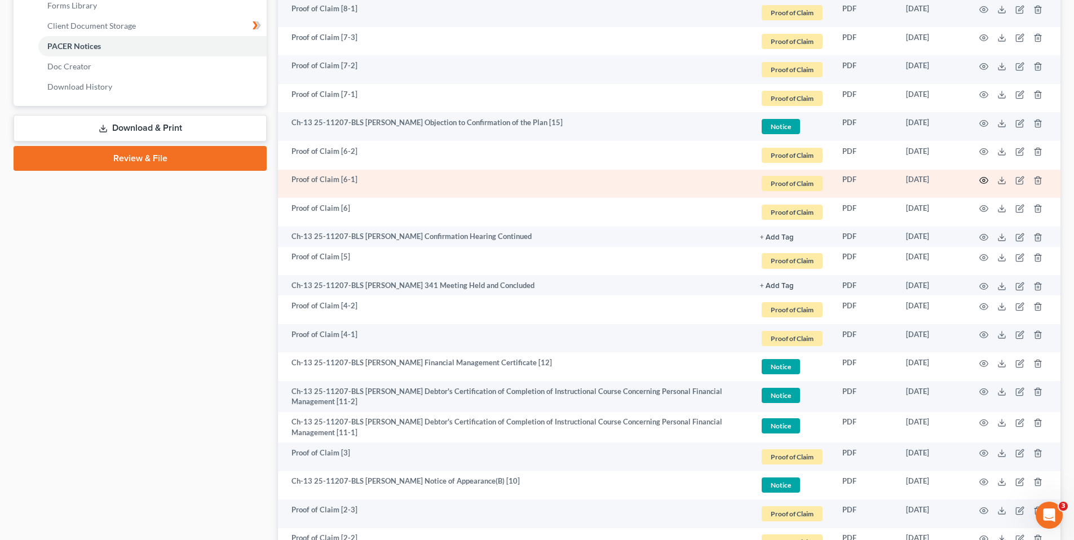
click at [983, 179] on icon "button" at bounding box center [983, 180] width 9 height 9
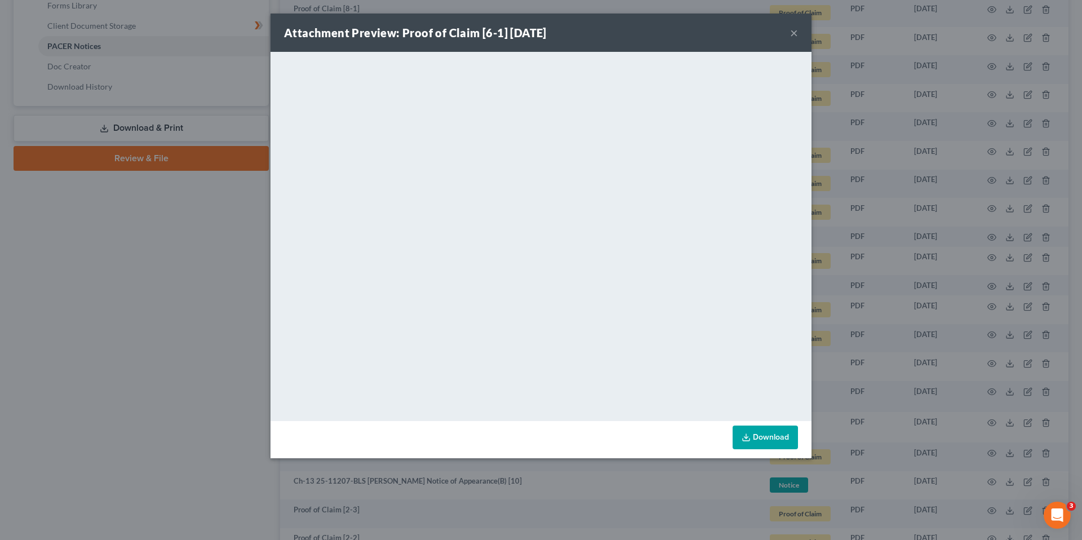
click at [795, 33] on button "×" at bounding box center [794, 33] width 8 height 14
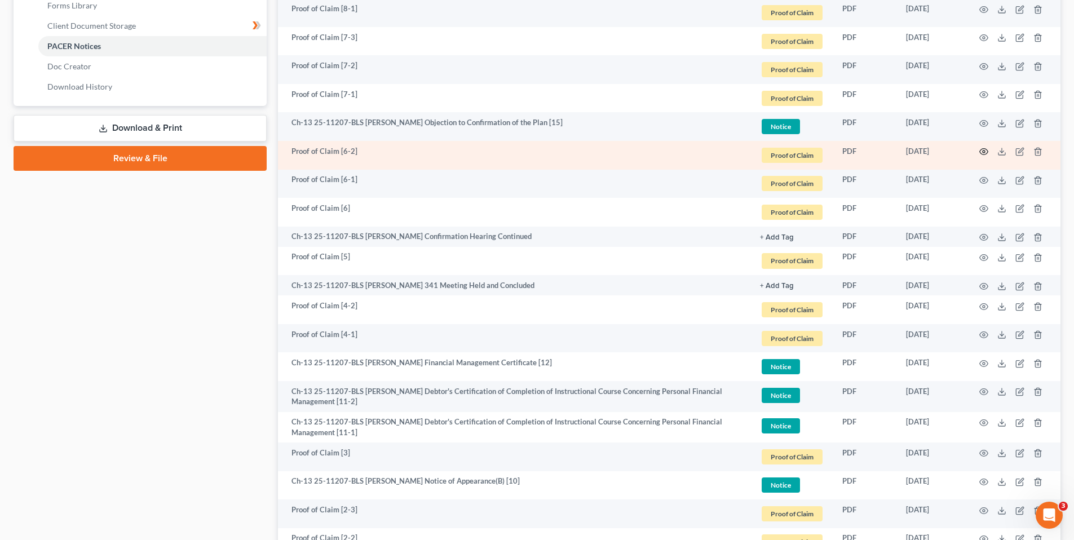
click at [983, 149] on icon "button" at bounding box center [983, 151] width 9 height 9
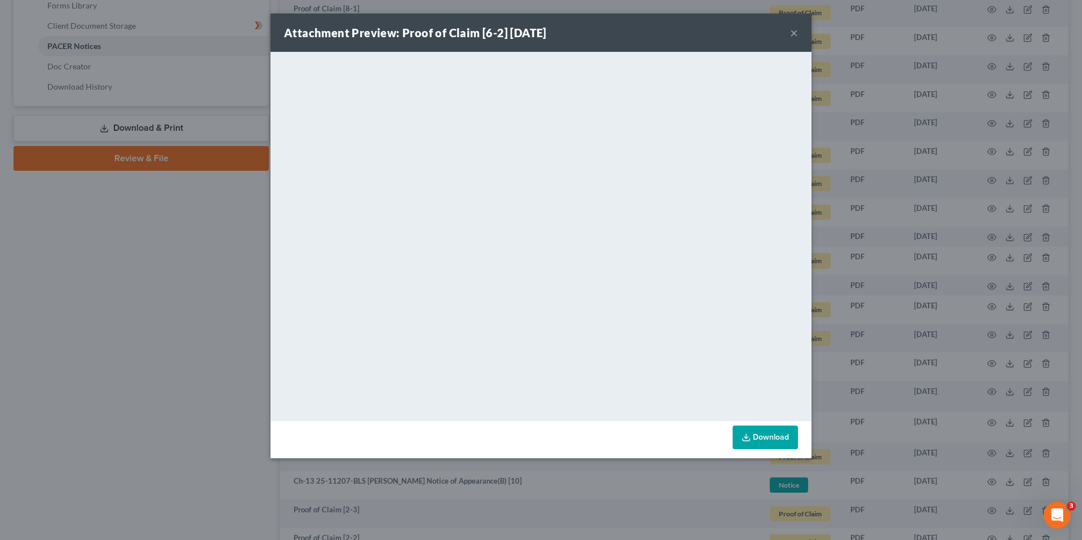
drag, startPoint x: 798, startPoint y: 31, endPoint x: 784, endPoint y: 41, distance: 16.9
click at [797, 32] on button "×" at bounding box center [794, 33] width 8 height 14
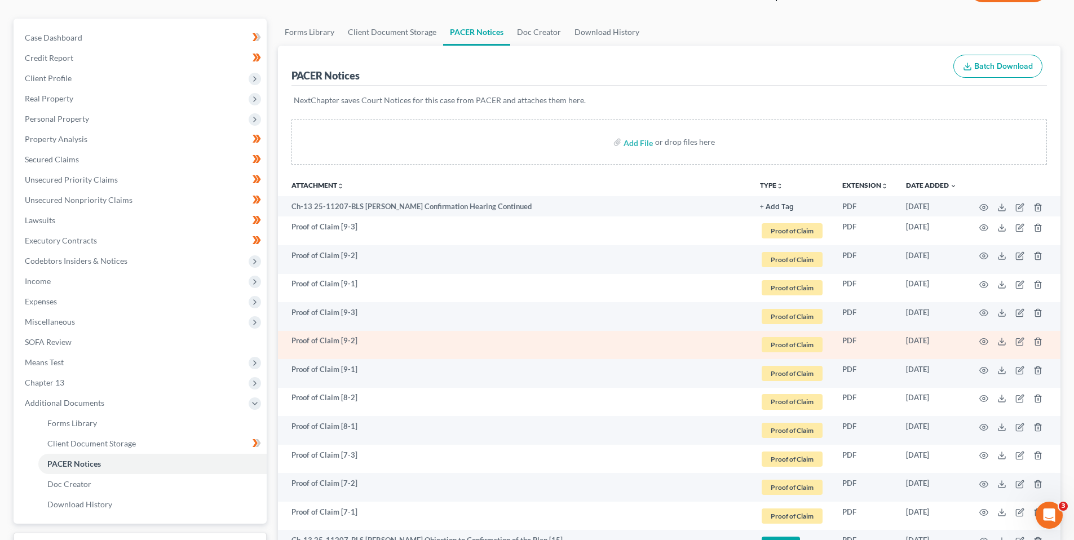
scroll to position [0, 0]
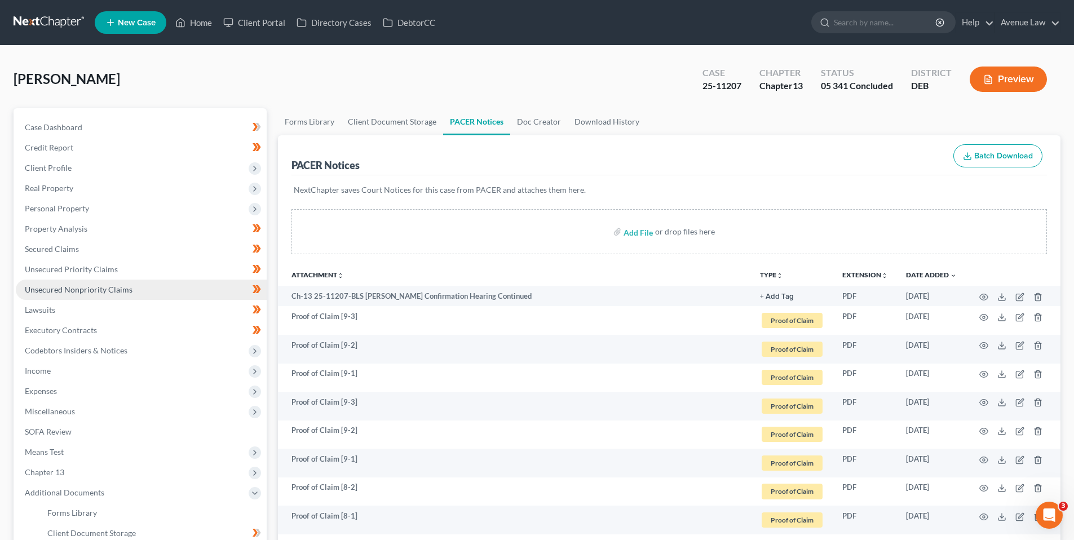
click at [74, 289] on span "Unsecured Nonpriority Claims" at bounding box center [79, 290] width 108 height 10
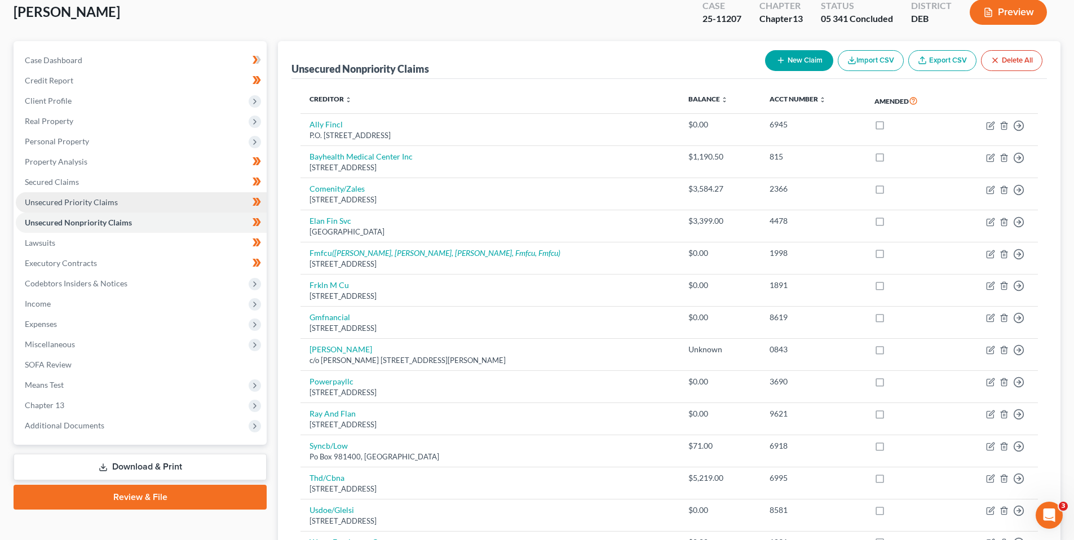
scroll to position [51, 0]
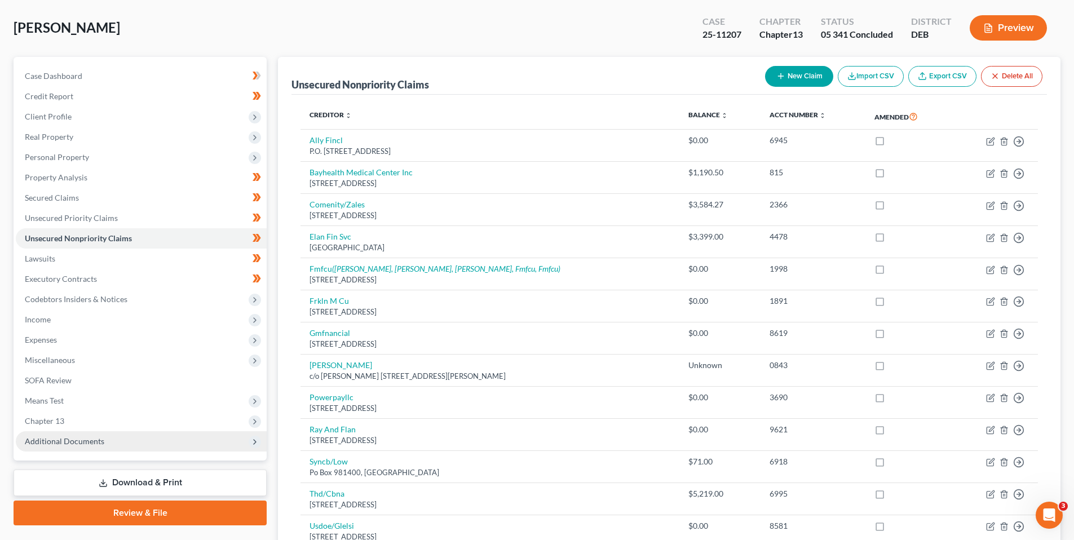
click at [74, 436] on span "Additional Documents" at bounding box center [64, 441] width 79 height 10
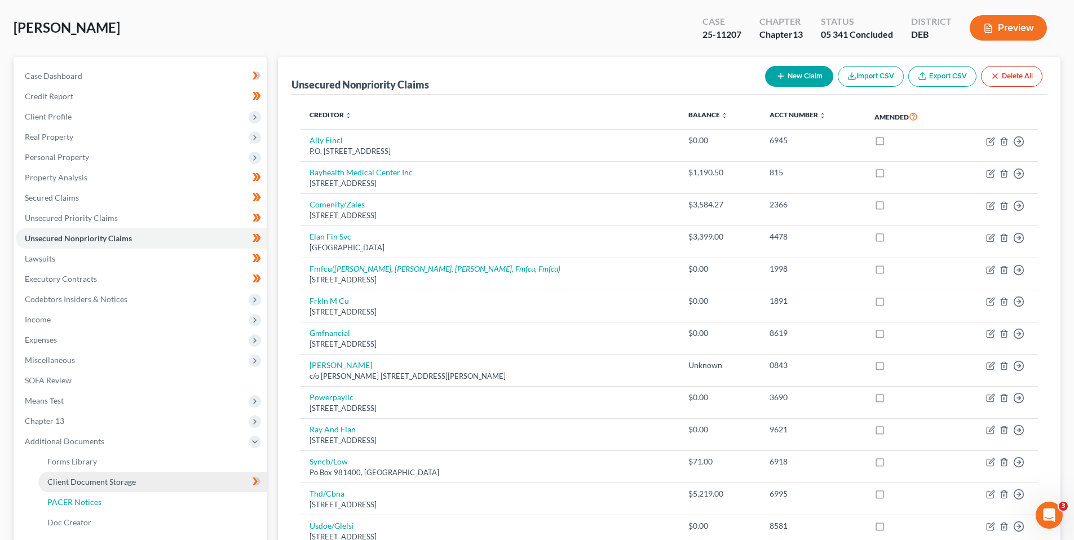
drag, startPoint x: 91, startPoint y: 497, endPoint x: 157, endPoint y: 489, distance: 66.4
click at [90, 497] on span "PACER Notices" at bounding box center [74, 502] width 54 height 10
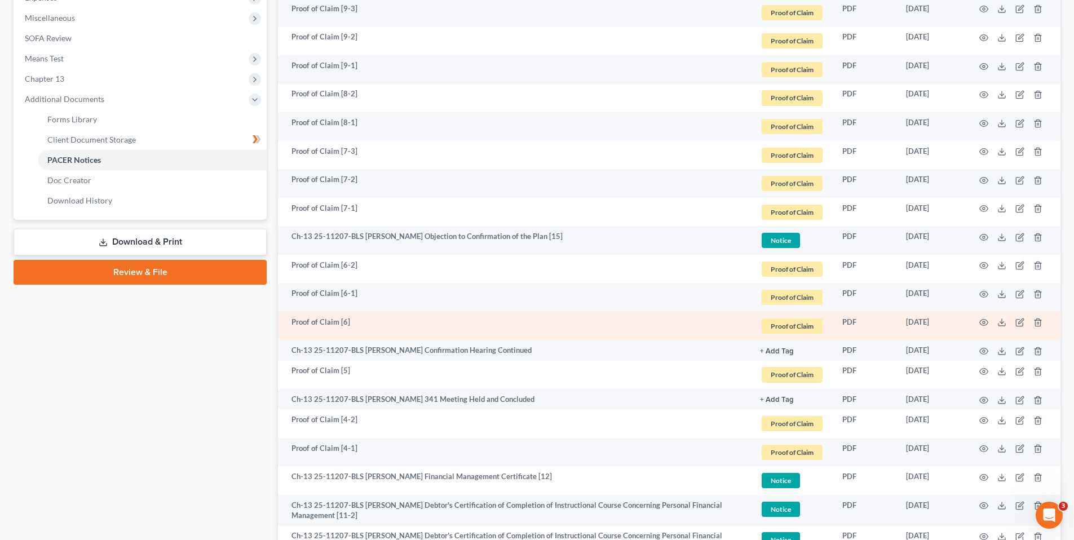
scroll to position [395, 0]
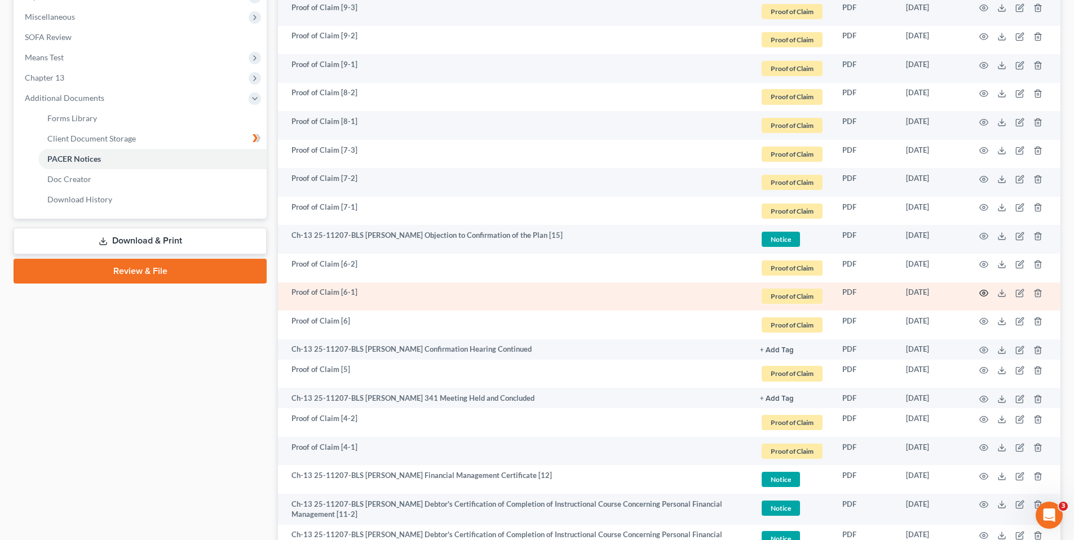
click at [983, 290] on icon "button" at bounding box center [984, 293] width 8 height 6
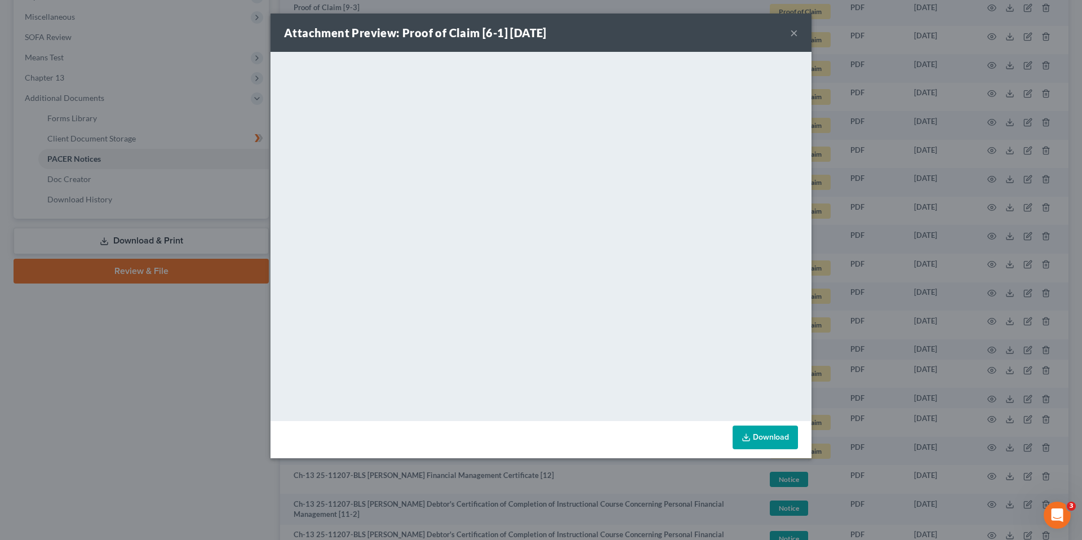
click at [794, 32] on button "×" at bounding box center [794, 33] width 8 height 14
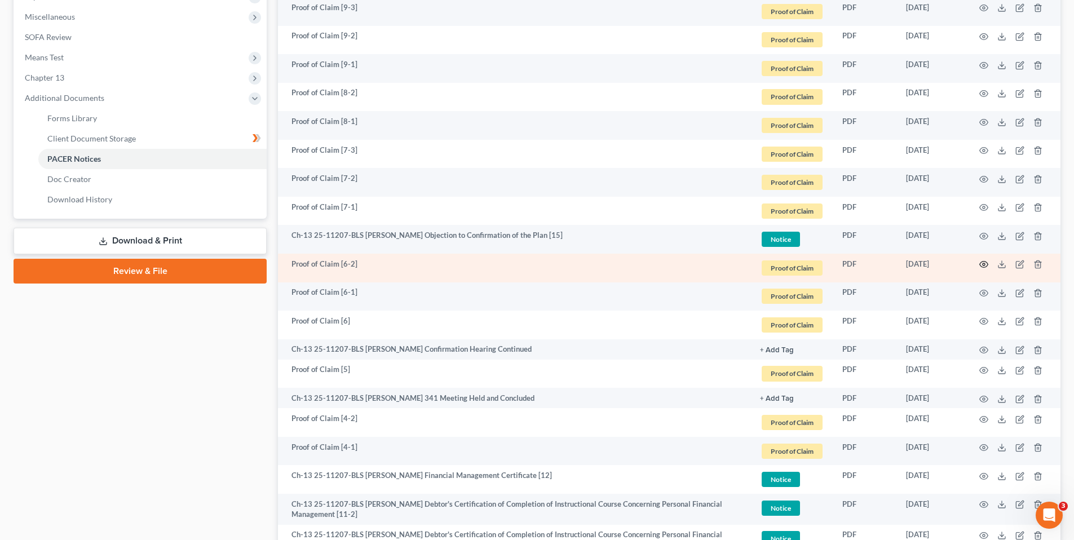
click at [985, 263] on icon "button" at bounding box center [983, 264] width 9 height 9
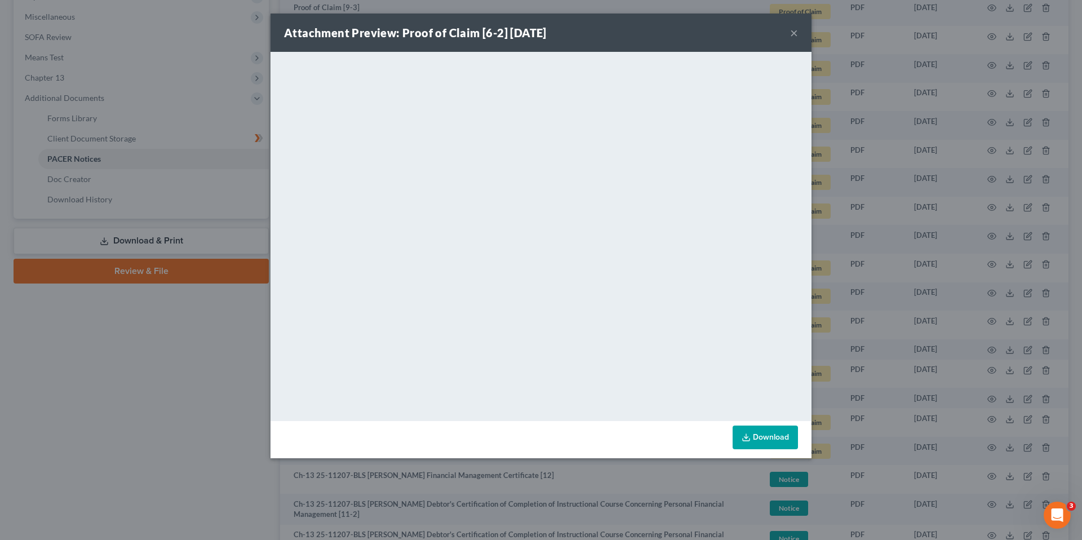
click at [630, 31] on div "Attachment Preview: Proof of Claim [6-2] [DATE] ×" at bounding box center [541, 33] width 541 height 38
click at [795, 32] on button "×" at bounding box center [794, 33] width 8 height 14
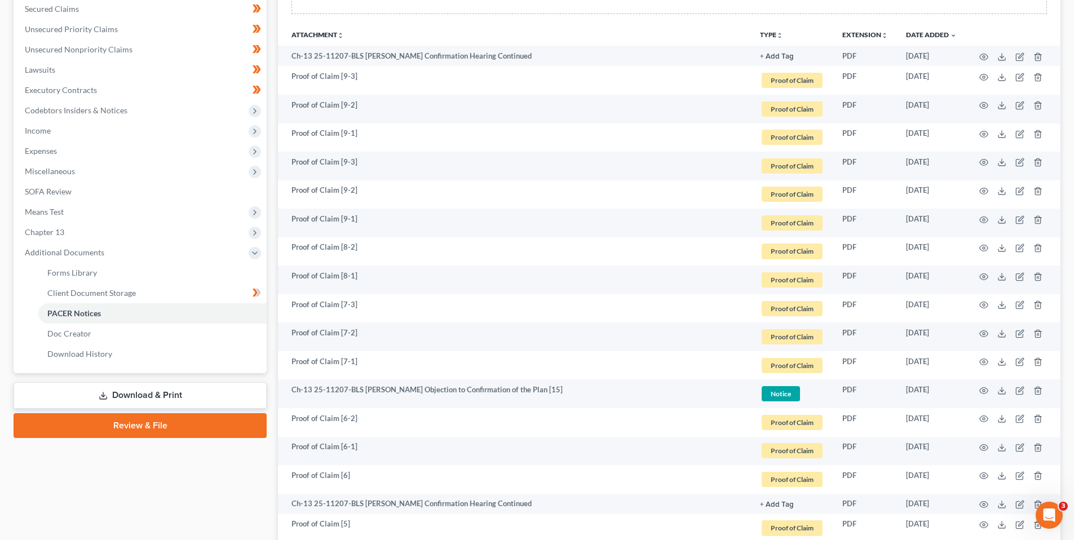
scroll to position [0, 0]
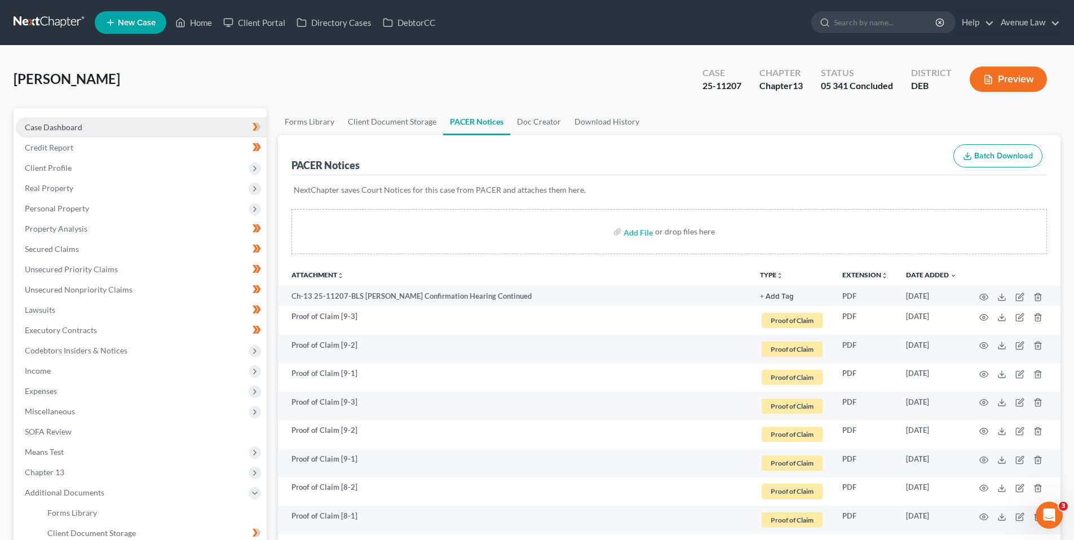
click at [67, 126] on span "Case Dashboard" at bounding box center [54, 127] width 58 height 10
select select "0"
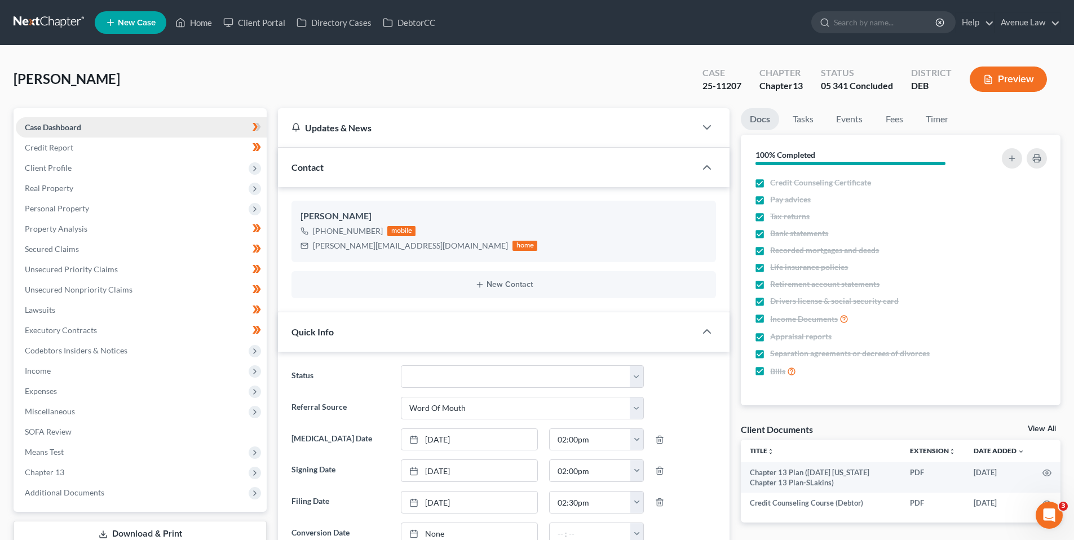
scroll to position [224, 0]
click at [72, 247] on span "Secured Claims" at bounding box center [52, 249] width 54 height 10
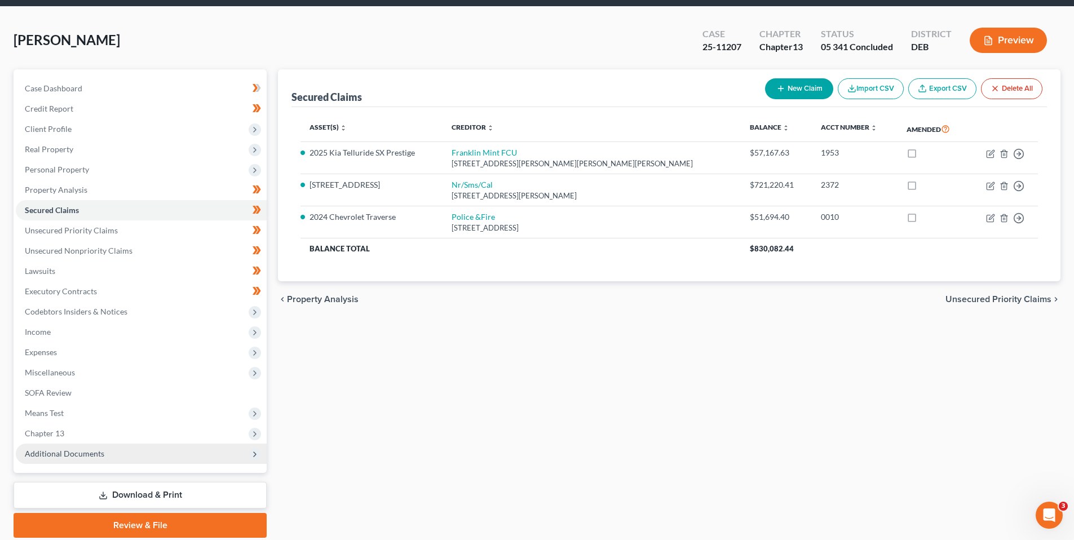
scroll to position [79, 0]
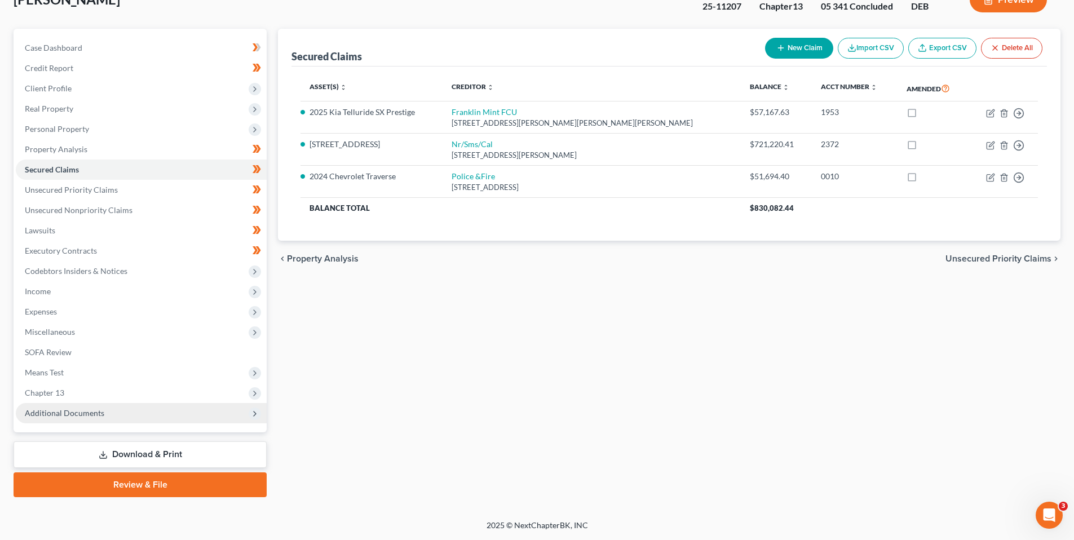
click at [70, 412] on span "Additional Documents" at bounding box center [64, 413] width 79 height 10
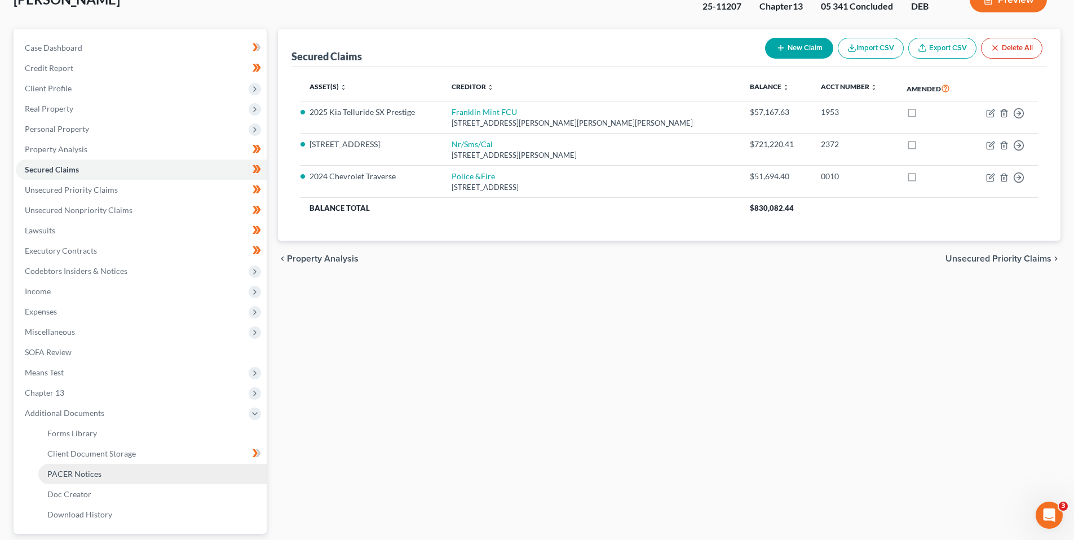
click at [82, 472] on span "PACER Notices" at bounding box center [74, 474] width 54 height 10
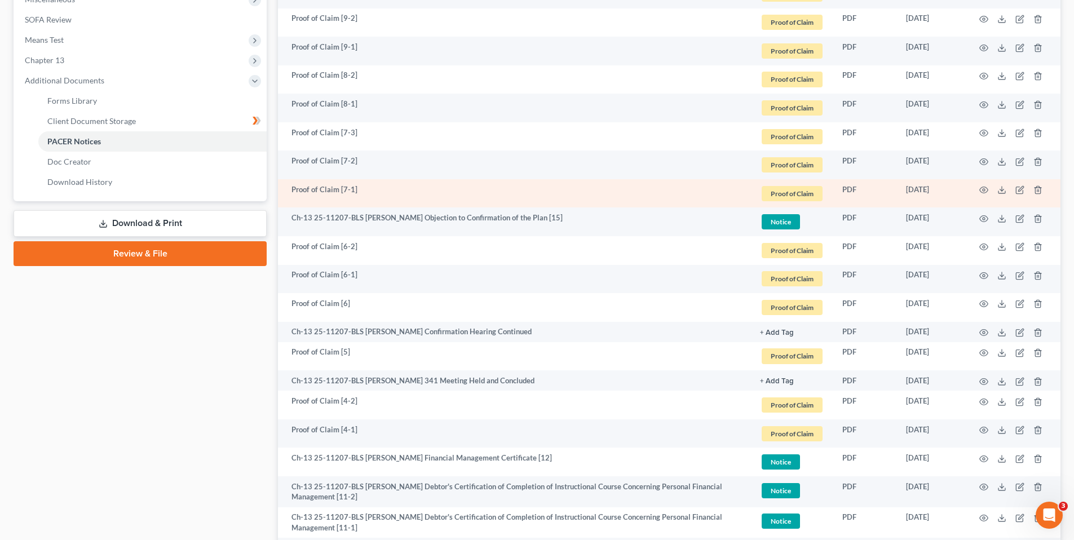
scroll to position [395, 0]
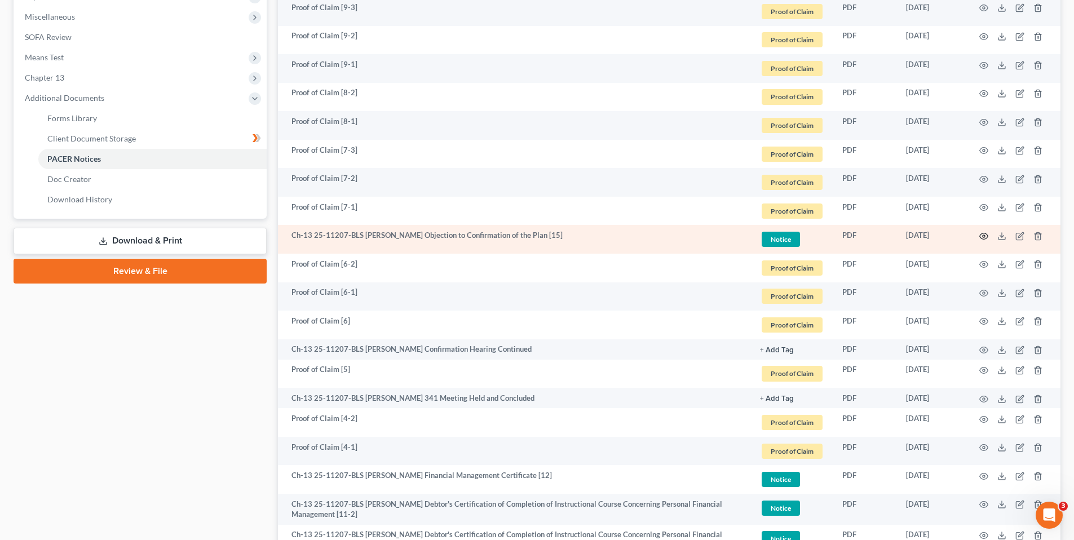
click at [984, 233] on icon "button" at bounding box center [984, 236] width 8 height 6
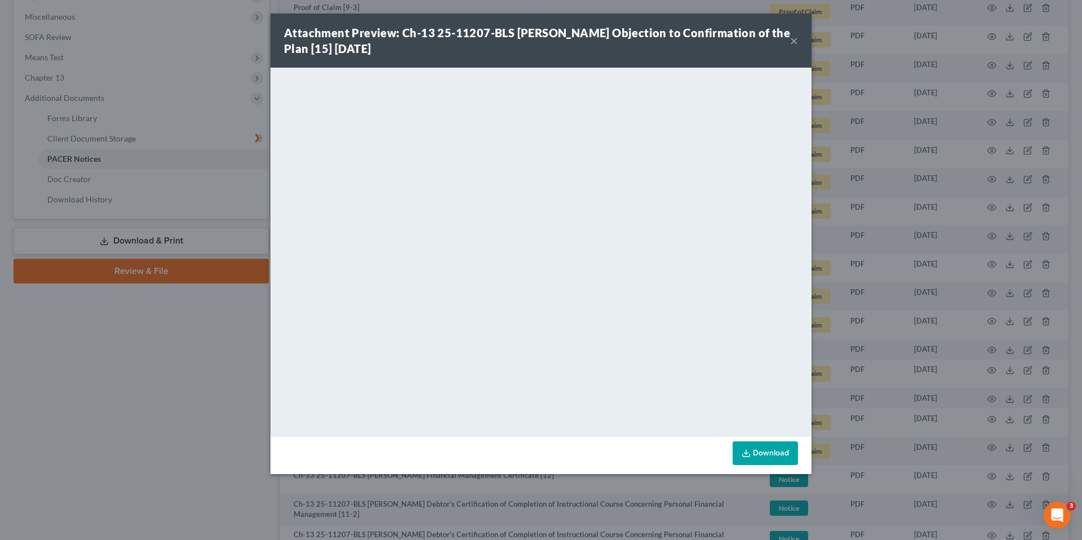
click at [794, 38] on button "×" at bounding box center [794, 41] width 8 height 14
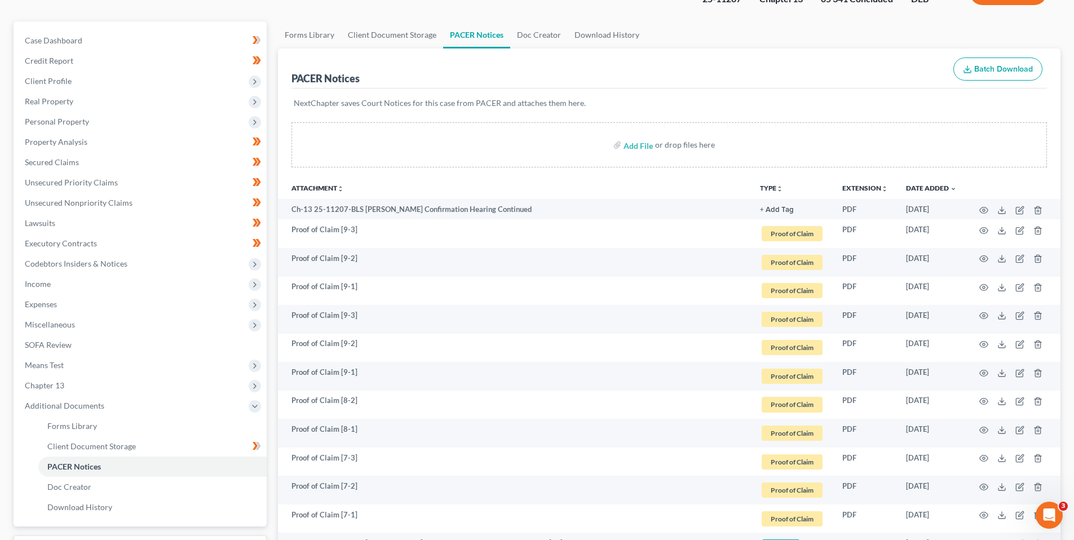
scroll to position [0, 0]
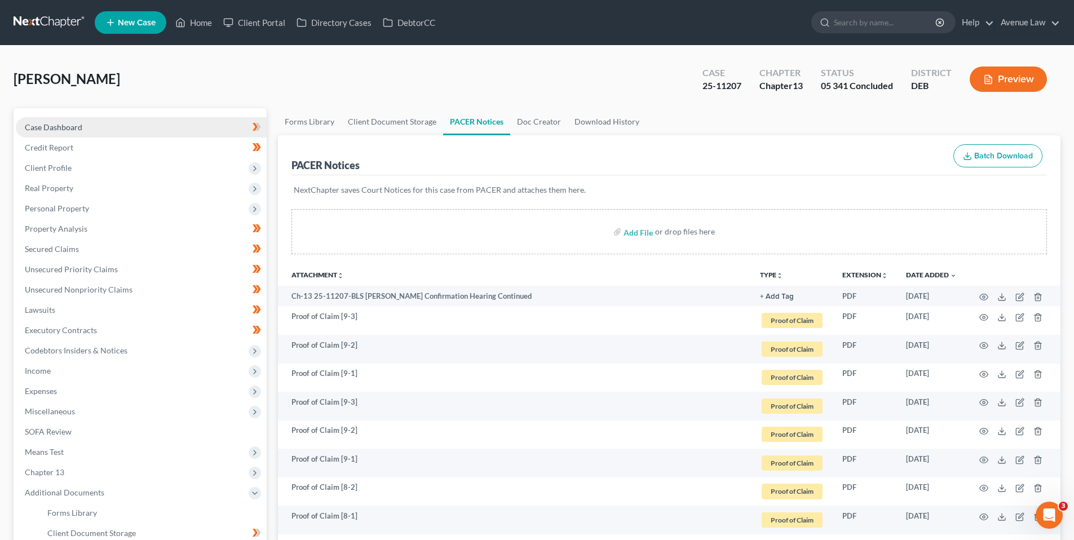
drag, startPoint x: 76, startPoint y: 126, endPoint x: 9, endPoint y: 116, distance: 67.2
click at [75, 126] on span "Case Dashboard" at bounding box center [54, 127] width 58 height 10
select select "0"
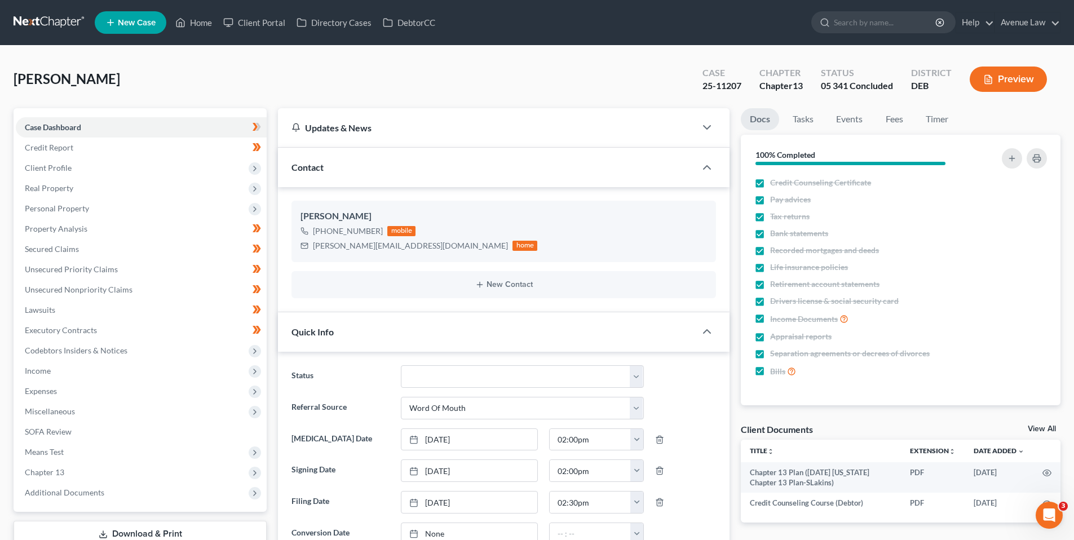
scroll to position [224, 0]
drag, startPoint x: 200, startPoint y: 17, endPoint x: 16, endPoint y: 39, distance: 185.1
click at [200, 17] on link "Home" at bounding box center [194, 22] width 48 height 20
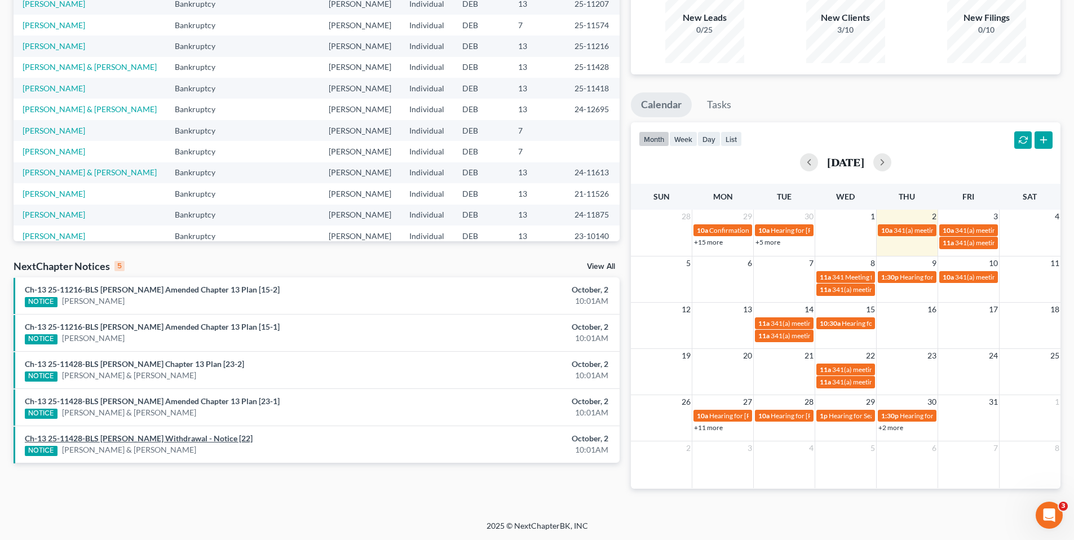
scroll to position [111, 0]
click at [595, 263] on link "View All" at bounding box center [601, 266] width 28 height 8
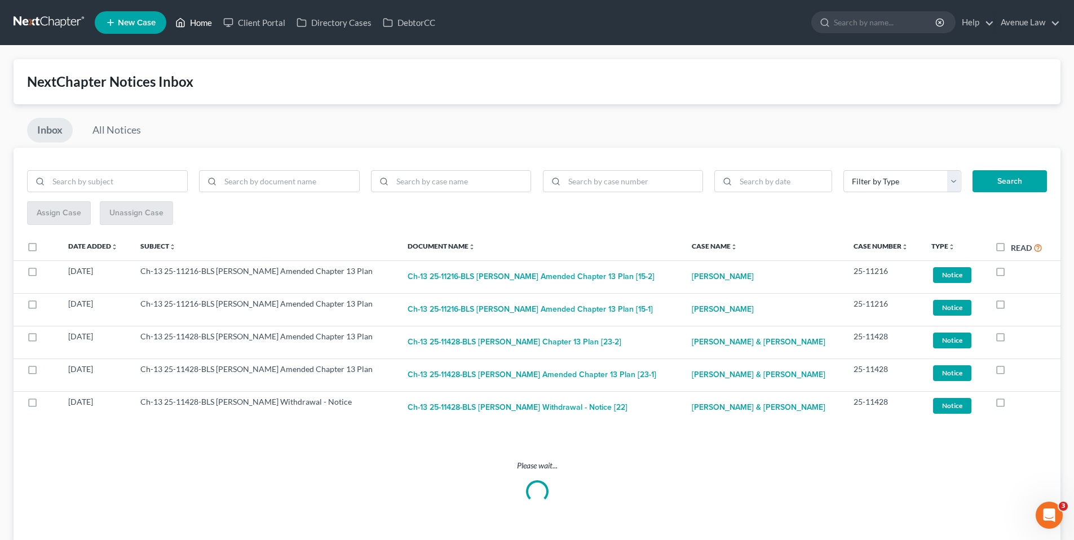
click at [207, 19] on link "Home" at bounding box center [194, 22] width 48 height 20
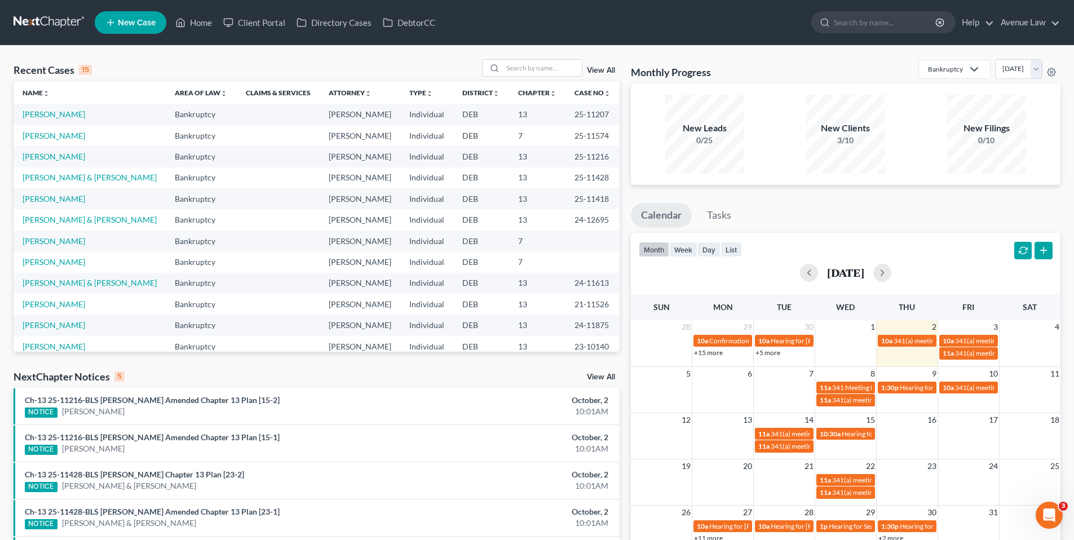
drag, startPoint x: 609, startPoint y: 375, endPoint x: 598, endPoint y: 374, distance: 11.4
click at [608, 375] on link "View All" at bounding box center [601, 377] width 28 height 8
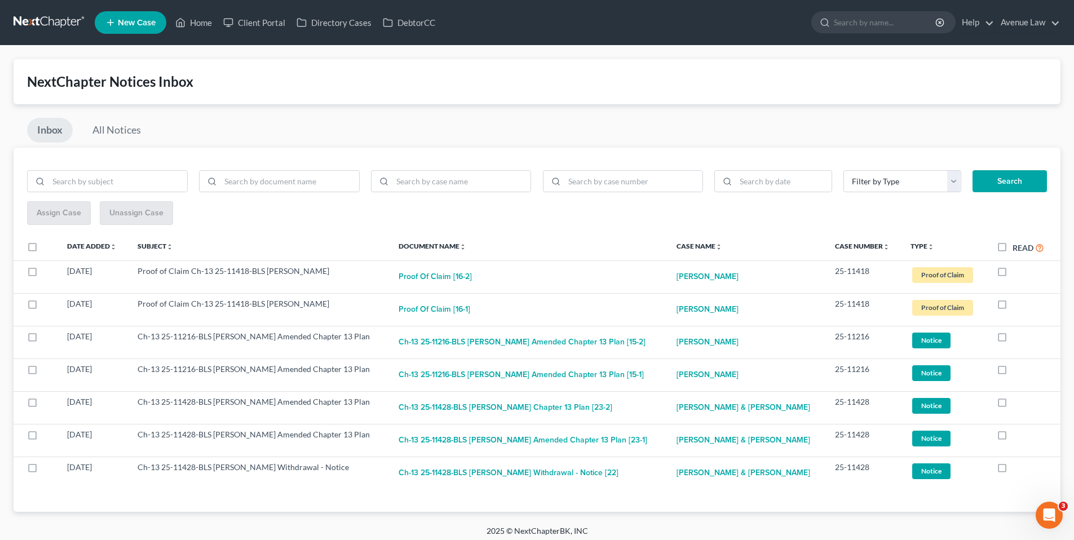
drag, startPoint x: 1000, startPoint y: 247, endPoint x: 974, endPoint y: 239, distance: 27.6
click at [1013, 247] on label "Read" at bounding box center [1029, 247] width 32 height 13
click at [1017, 247] on input "Read" at bounding box center [1020, 244] width 7 height 7
checkbox input "true"
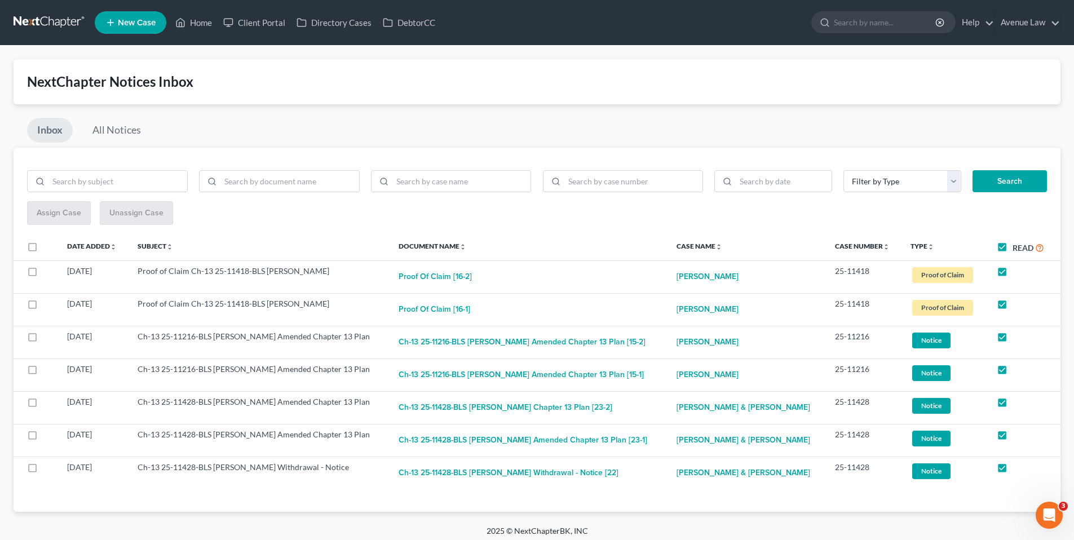
checkbox input "true"
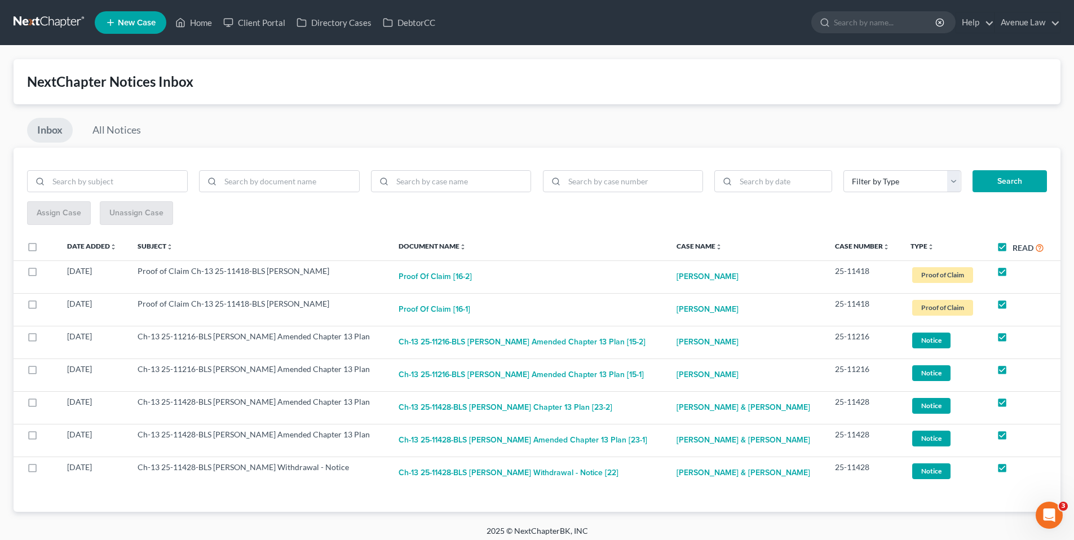
checkbox input "true"
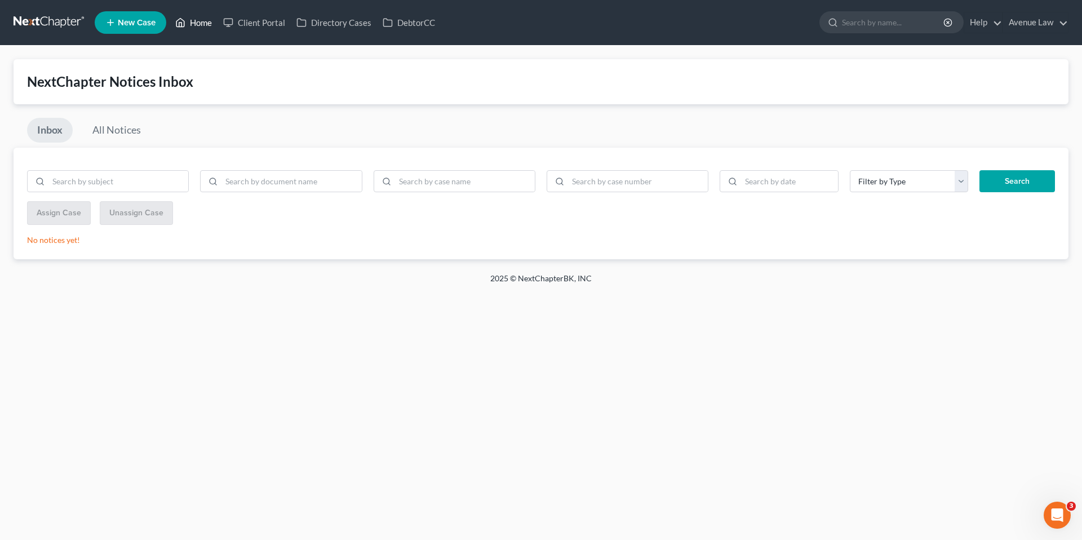
click at [201, 23] on link "Home" at bounding box center [194, 22] width 48 height 20
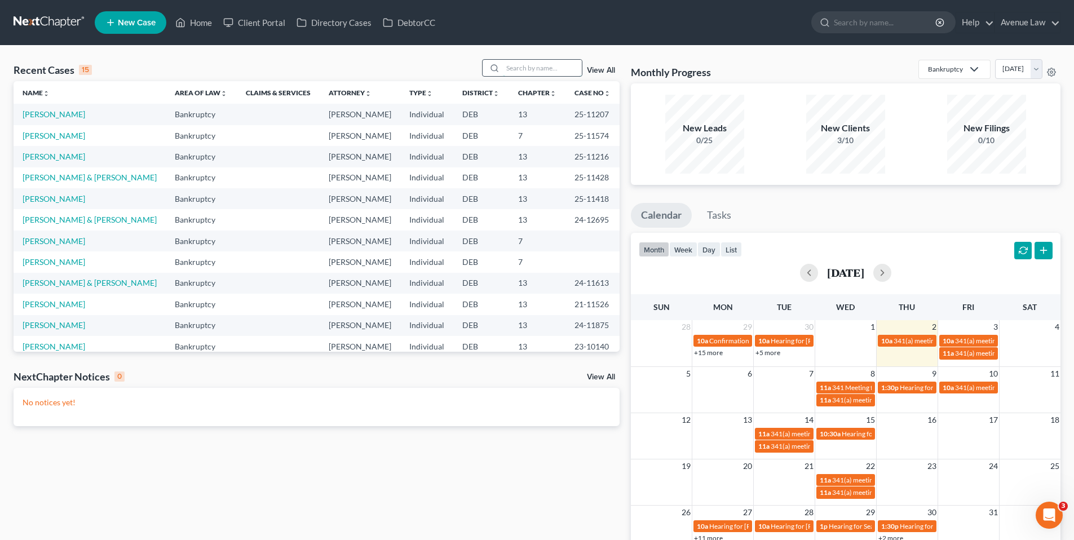
click at [518, 69] on input "search" at bounding box center [542, 68] width 79 height 16
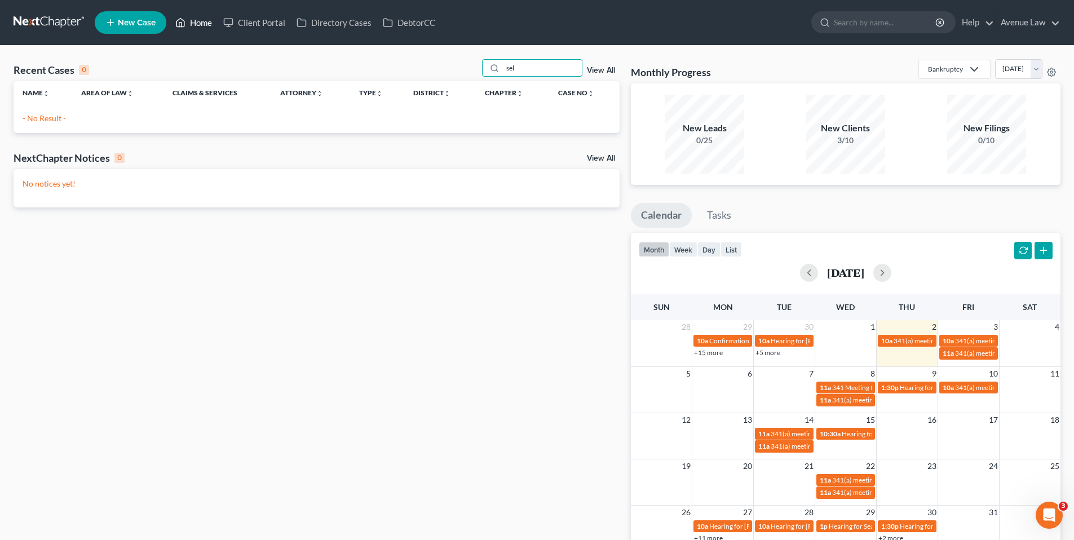
type input "sel"
click at [196, 24] on link "Home" at bounding box center [194, 22] width 48 height 20
click at [202, 17] on link "Home" at bounding box center [194, 22] width 48 height 20
click at [200, 21] on link "Home" at bounding box center [194, 22] width 48 height 20
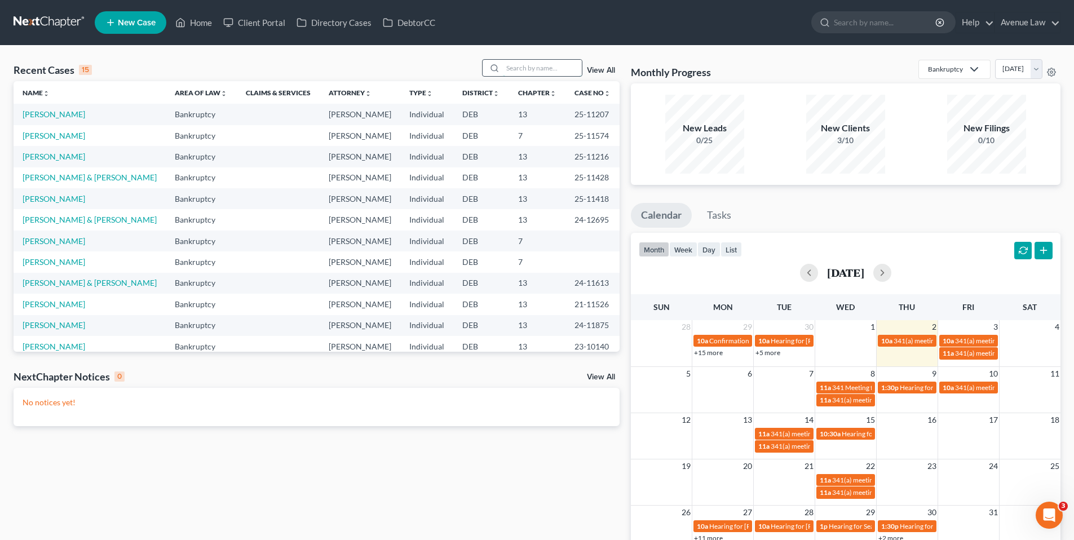
click at [518, 69] on input "search" at bounding box center [542, 68] width 79 height 16
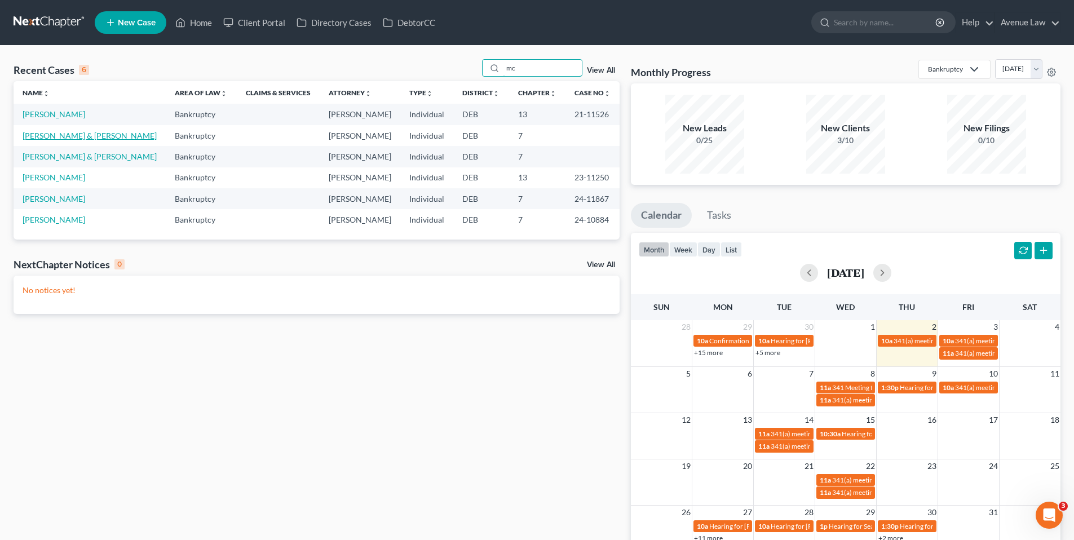
type input "mc"
click at [74, 131] on link "McCulley, William & Sonji" at bounding box center [90, 136] width 134 height 10
select select "0"
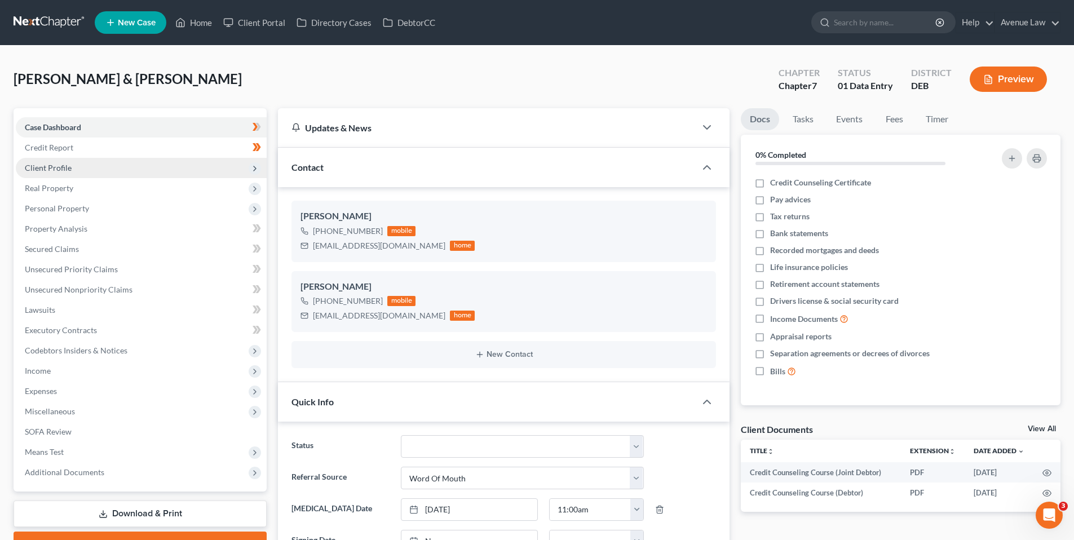
click at [54, 167] on span "Client Profile" at bounding box center [48, 168] width 47 height 10
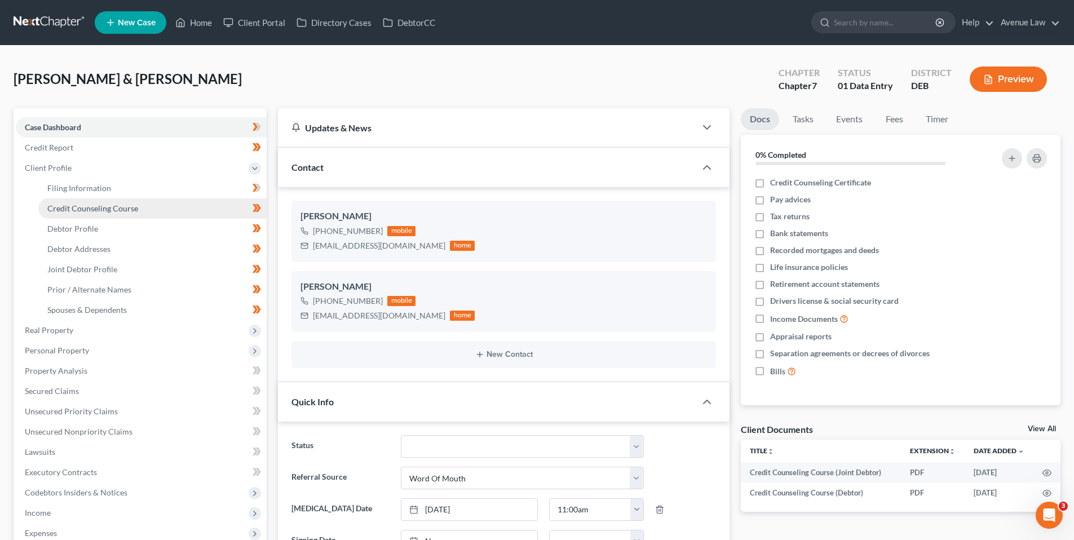
click at [80, 207] on span "Credit Counseling Course" at bounding box center [92, 209] width 91 height 10
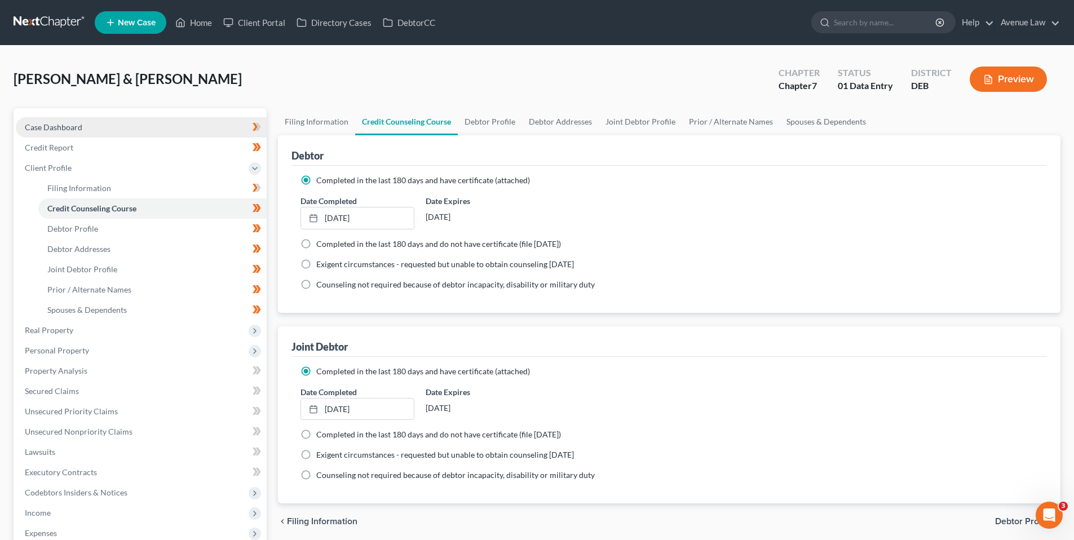
click at [64, 125] on span "Case Dashboard" at bounding box center [54, 127] width 58 height 10
select select "0"
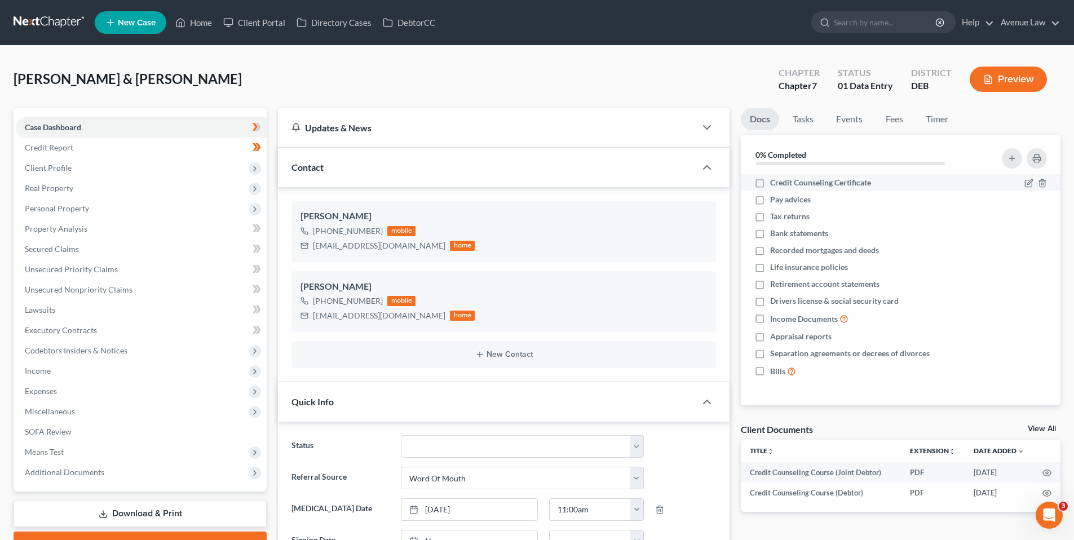
click at [770, 182] on label "Credit Counseling Certificate" at bounding box center [820, 182] width 101 height 11
click at [775, 182] on input "Credit Counseling Certificate" at bounding box center [778, 180] width 7 height 7
checkbox input "true"
click at [55, 126] on span "Case Dashboard" at bounding box center [53, 127] width 56 height 10
drag, startPoint x: 201, startPoint y: 20, endPoint x: 194, endPoint y: 21, distance: 6.9
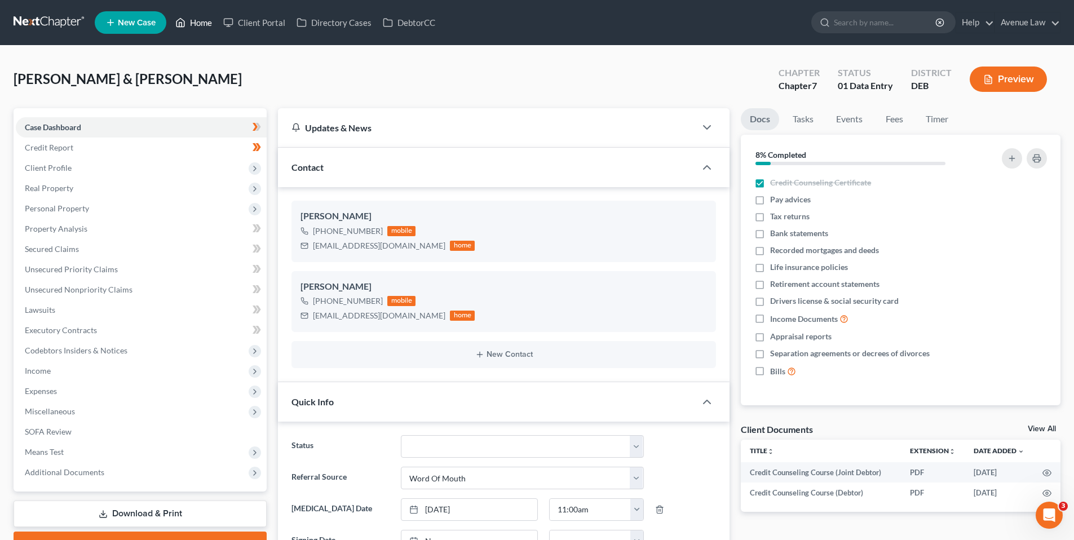
click at [201, 20] on link "Home" at bounding box center [194, 22] width 48 height 20
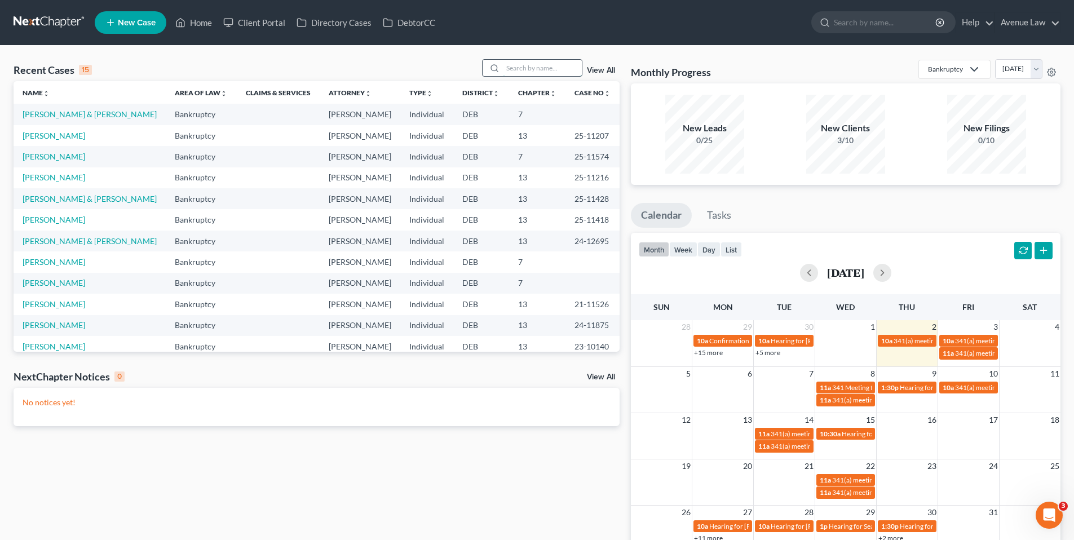
click at [515, 68] on input "search" at bounding box center [542, 68] width 79 height 16
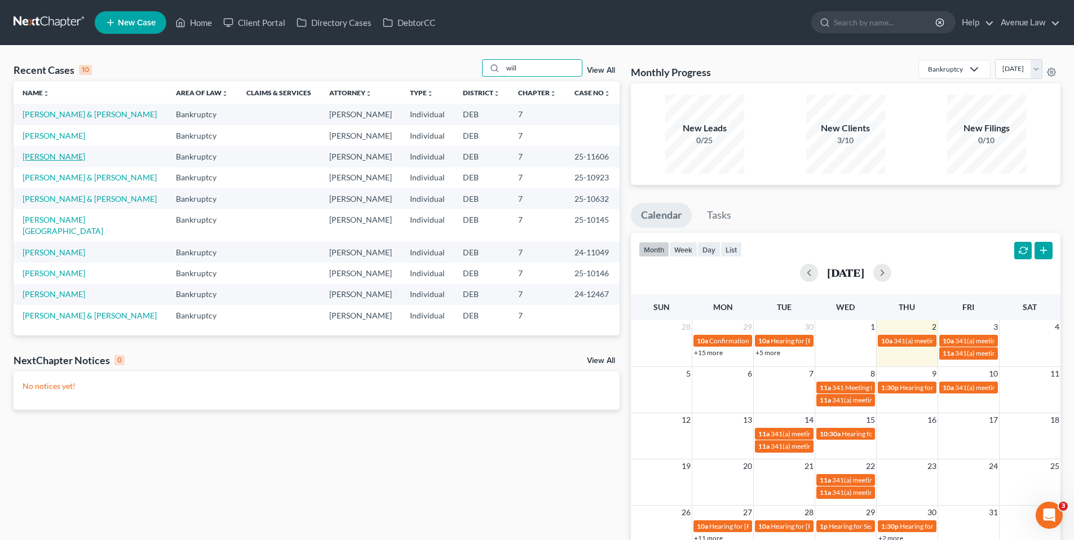
type input "will"
click at [72, 154] on link "Newman, William" at bounding box center [54, 157] width 63 height 10
select select "0"
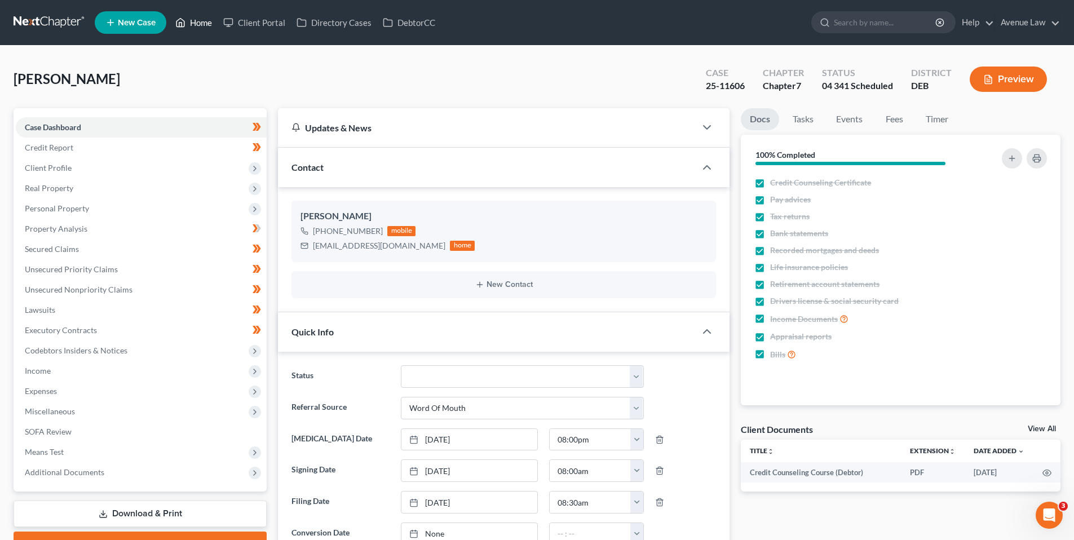
click at [189, 16] on link "Home" at bounding box center [194, 22] width 48 height 20
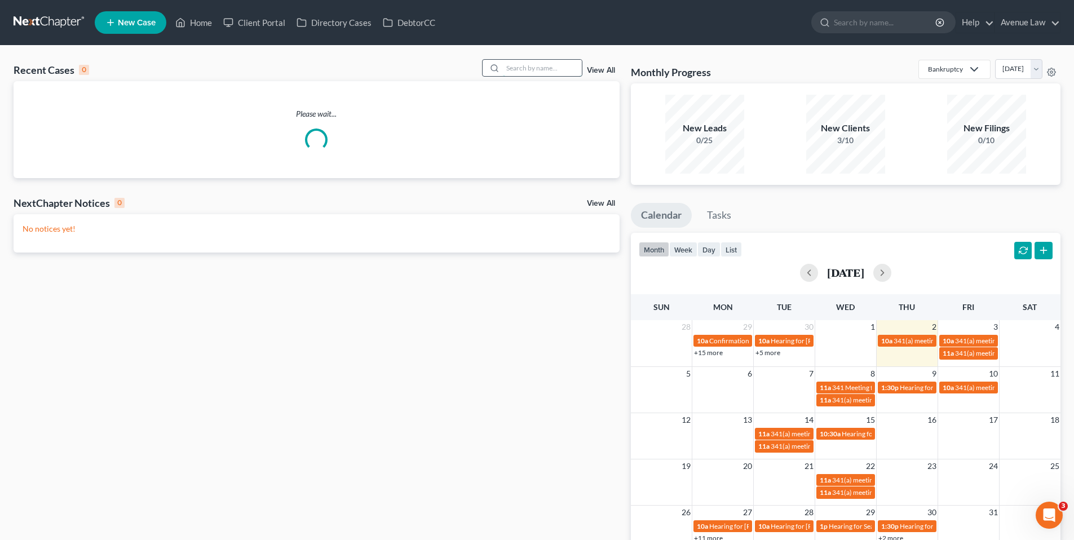
click at [514, 70] on input "search" at bounding box center [542, 68] width 79 height 16
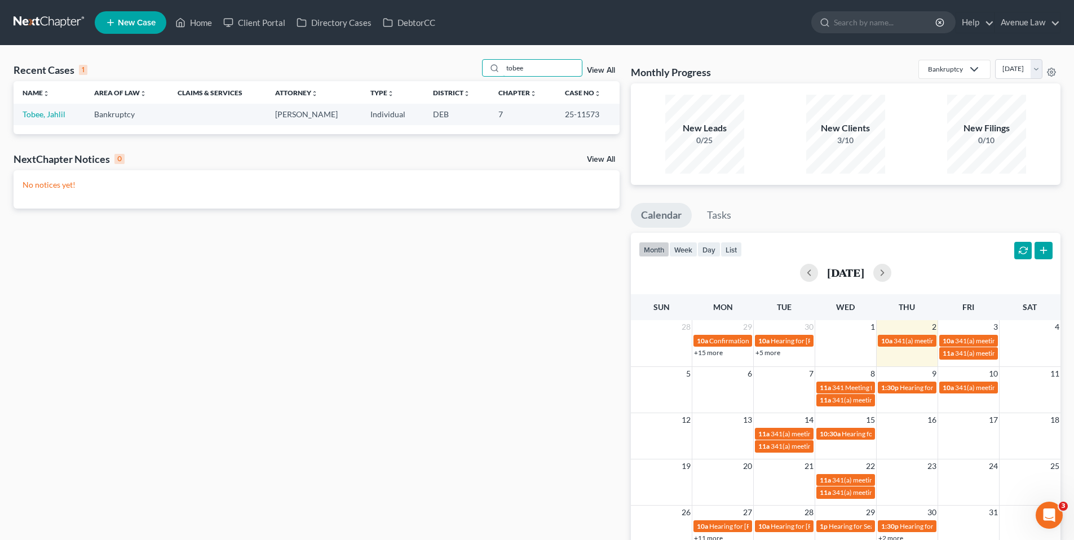
type input "tobee"
click at [57, 108] on td "Tobee, Jahlil" at bounding box center [50, 114] width 72 height 21
click at [54, 110] on link "Tobee, Jahlil" at bounding box center [44, 114] width 43 height 10
select select "0"
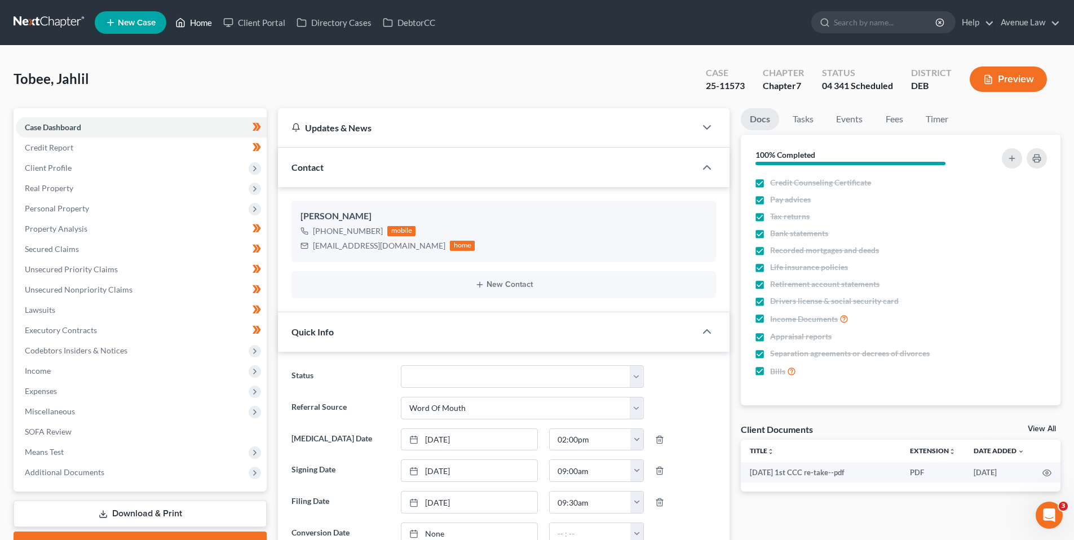
drag, startPoint x: 205, startPoint y: 25, endPoint x: 191, endPoint y: 25, distance: 13.5
click at [205, 25] on link "Home" at bounding box center [194, 22] width 48 height 20
